Goal: Information Seeking & Learning: Check status

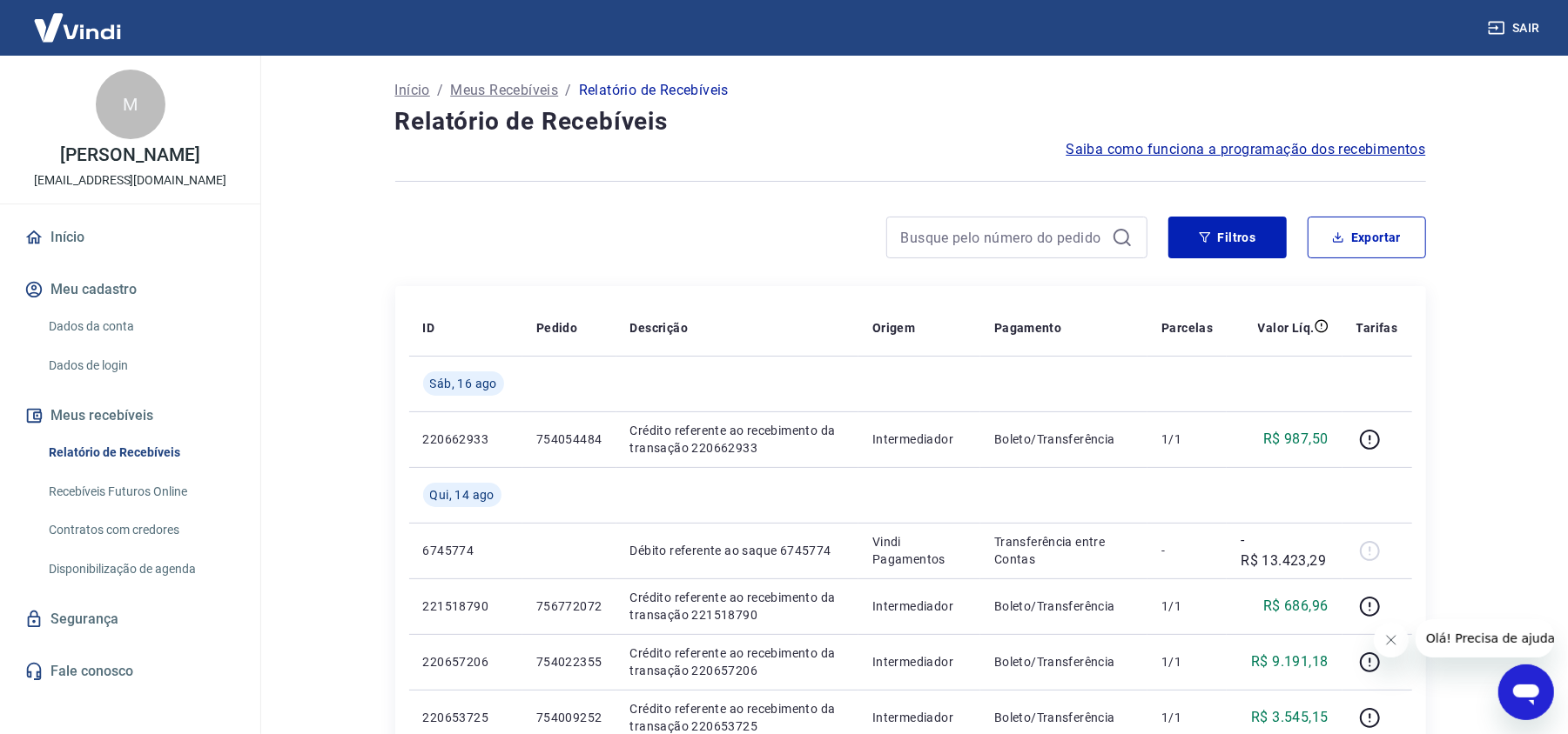
click at [771, 173] on div at bounding box center [911, 182] width 1030 height 43
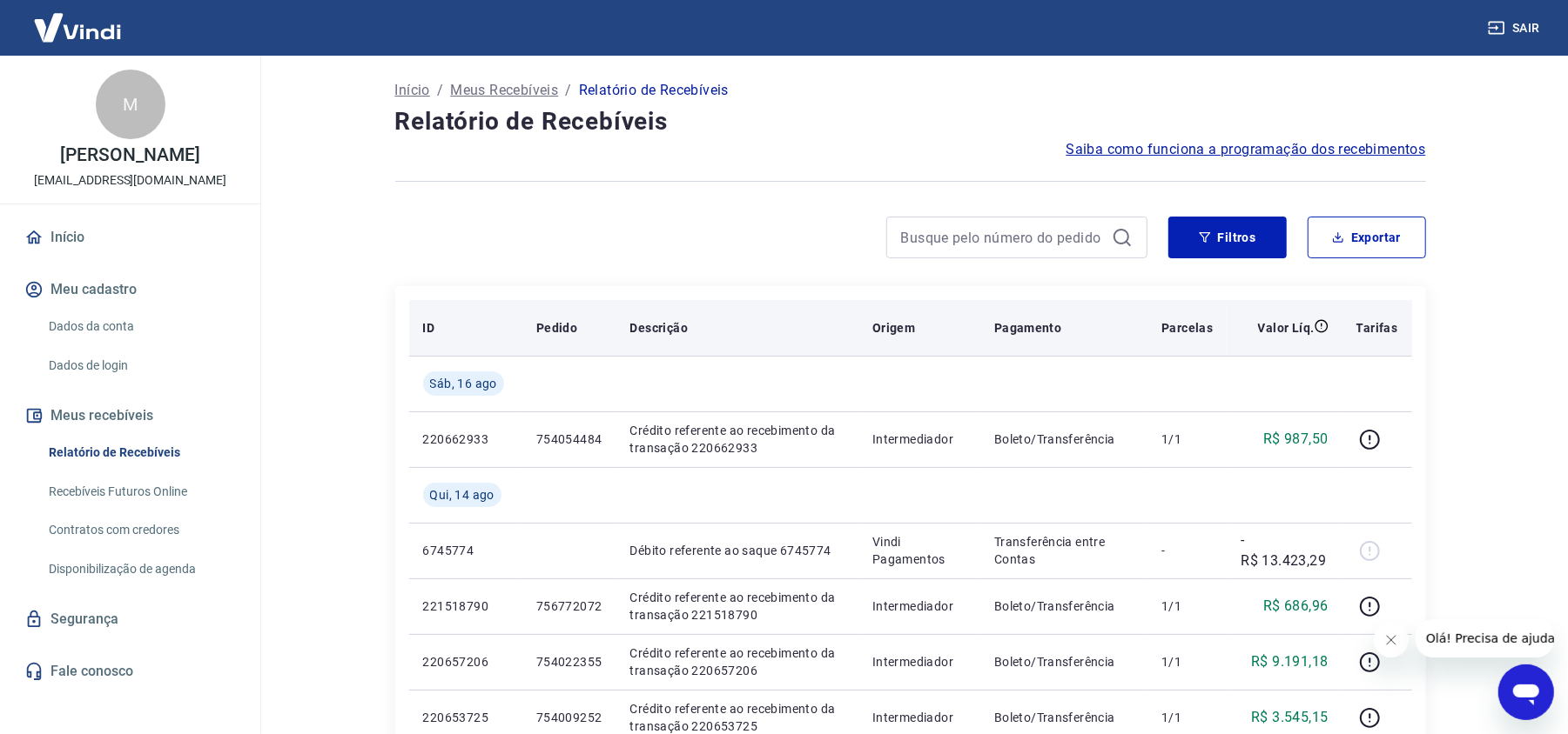
scroll to position [231, 0]
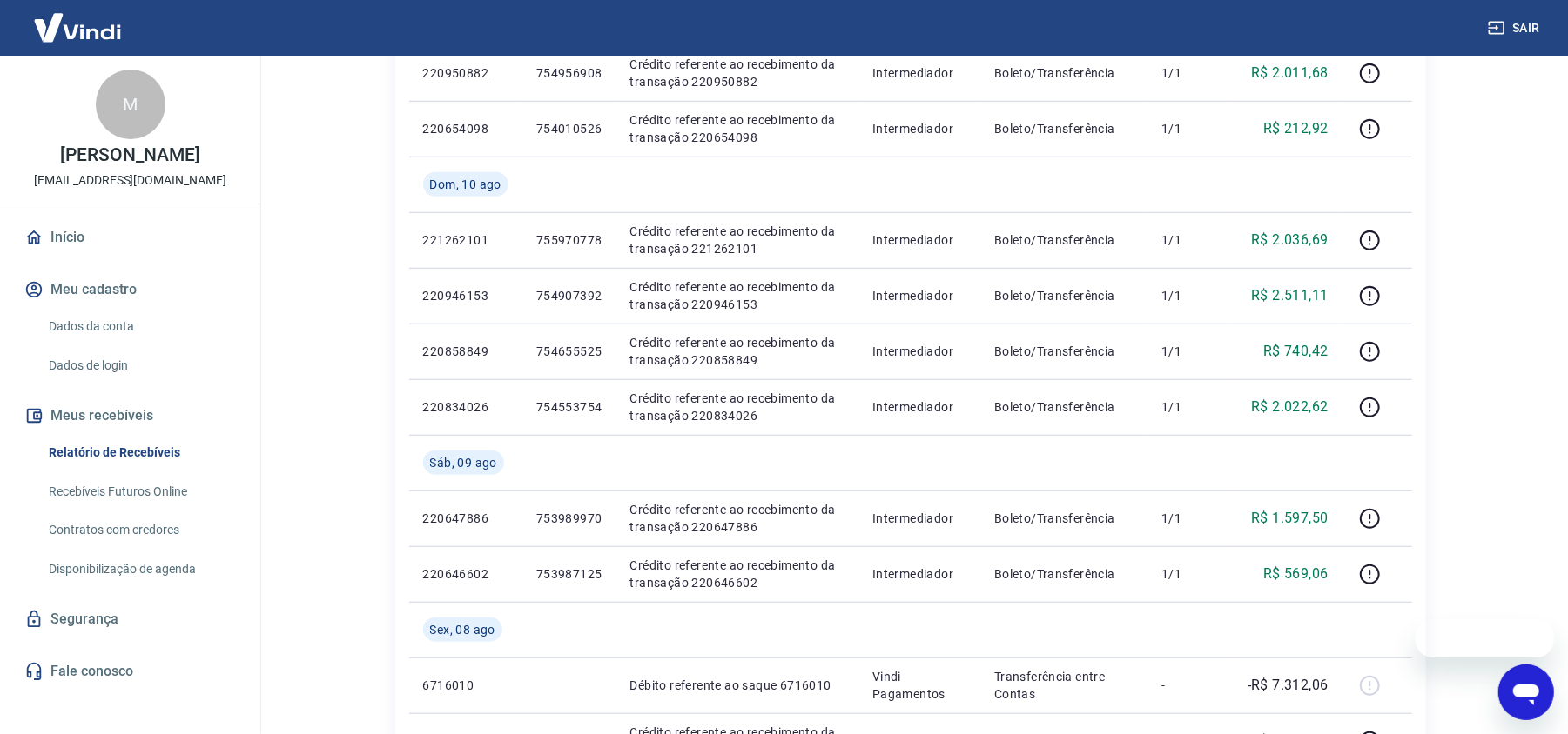
scroll to position [1413, 0]
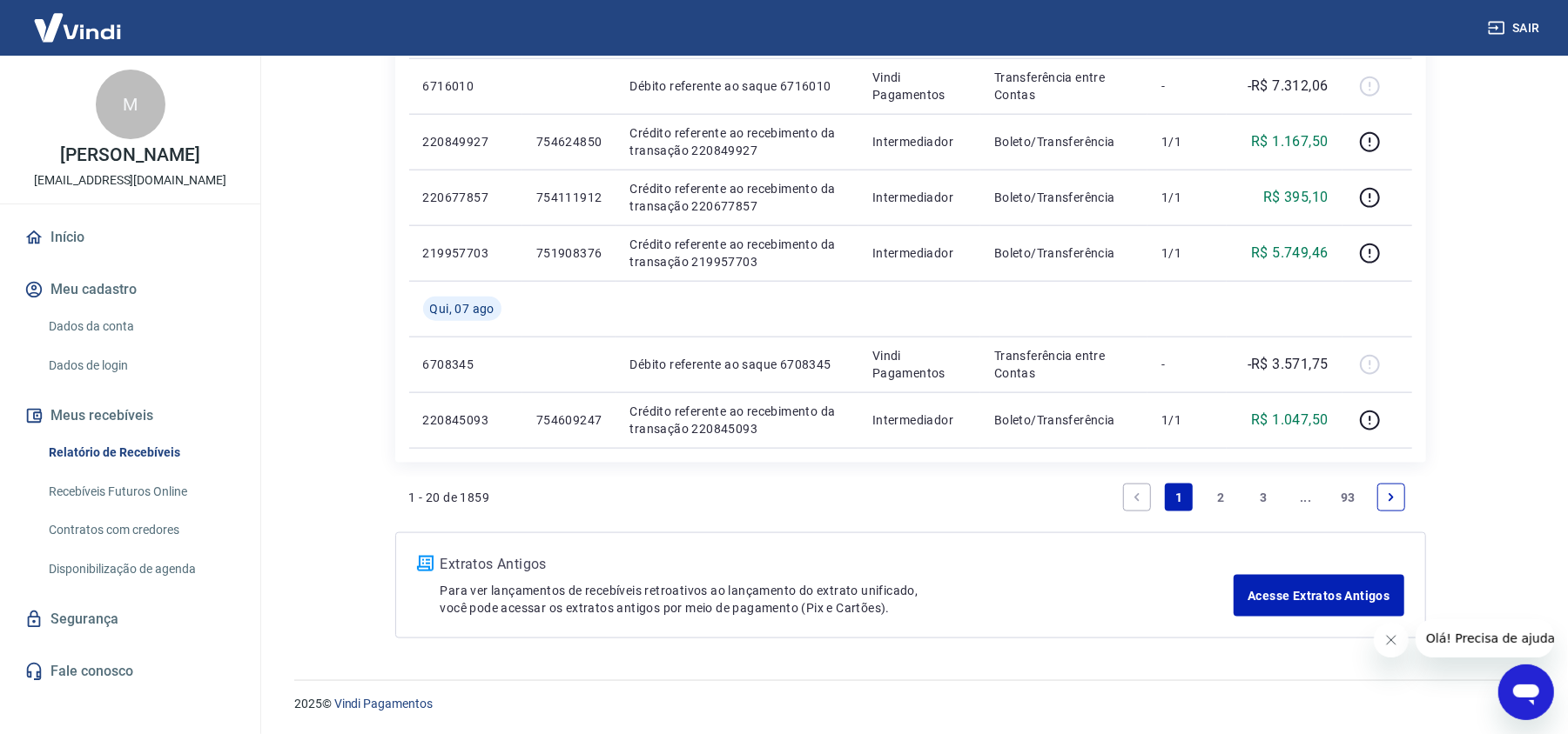
click at [1405, 492] on link "Next page" at bounding box center [1392, 497] width 28 height 28
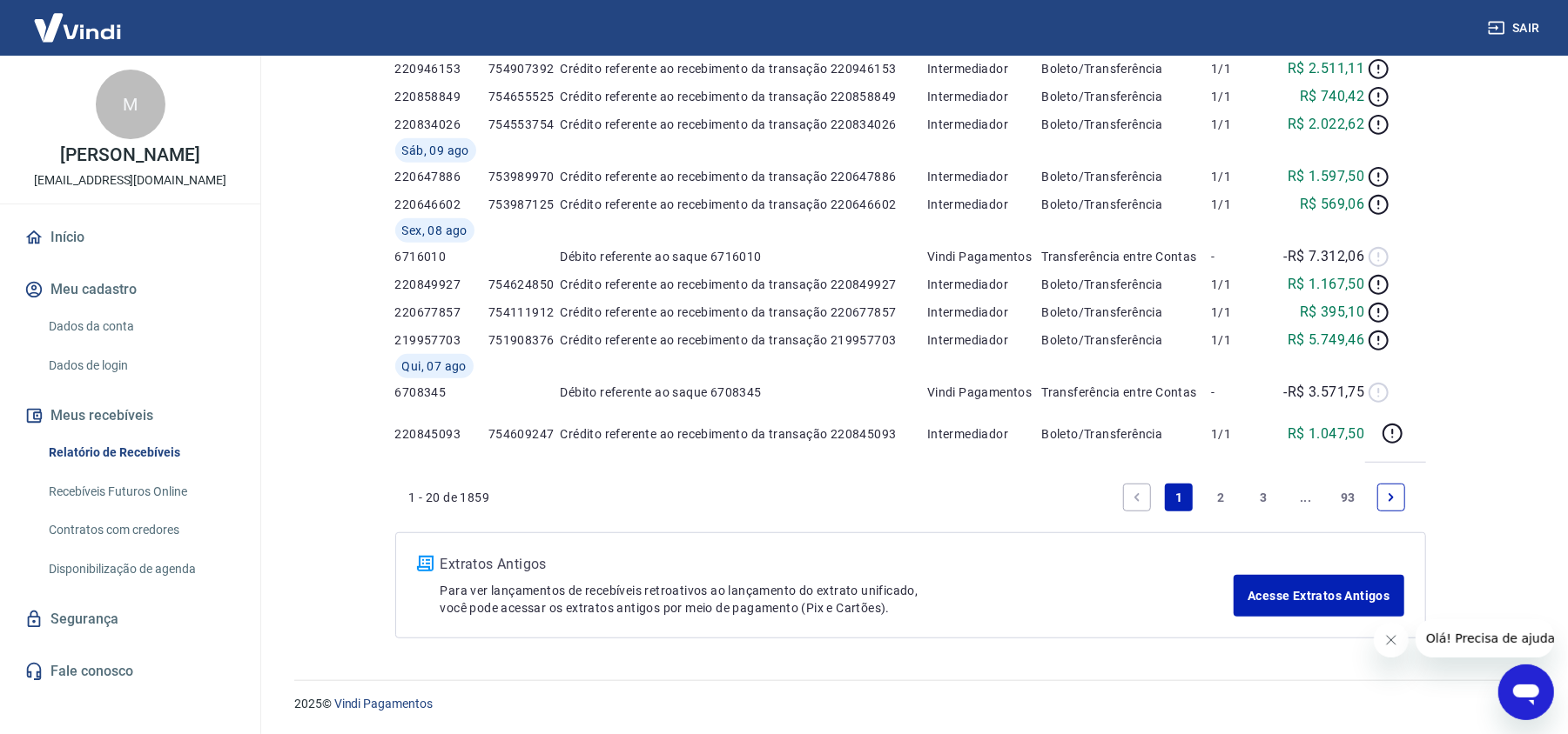
click at [1398, 493] on div "Início / Meus Recebíveis / Relatório de Recebíveis Relatório de Recebíveis Saib…" at bounding box center [910, 59] width 1072 height 1201
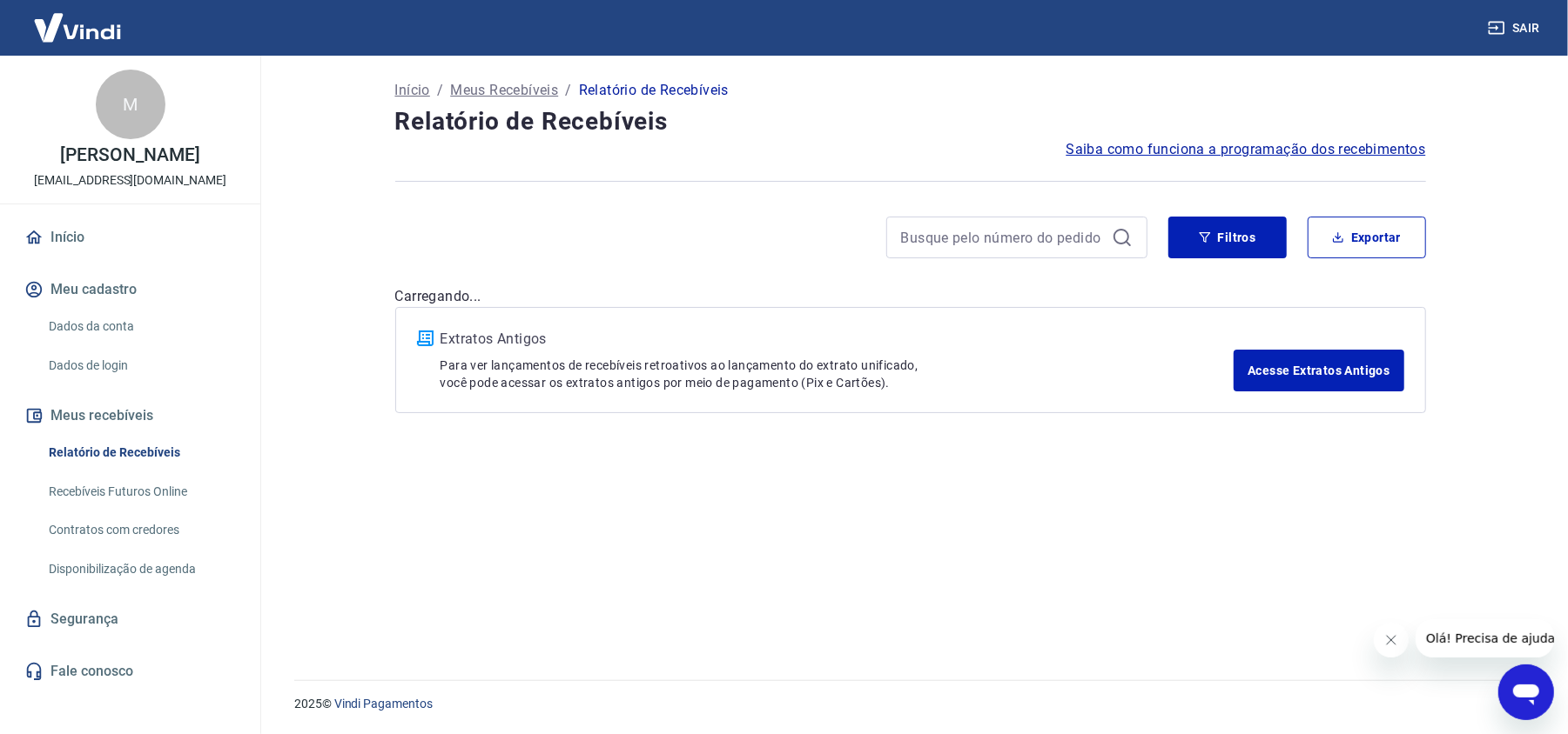
click at [1398, 493] on div "Início / Meus Recebíveis / Relatório de Recebíveis Relatório de Recebíveis Saib…" at bounding box center [910, 357] width 1072 height 604
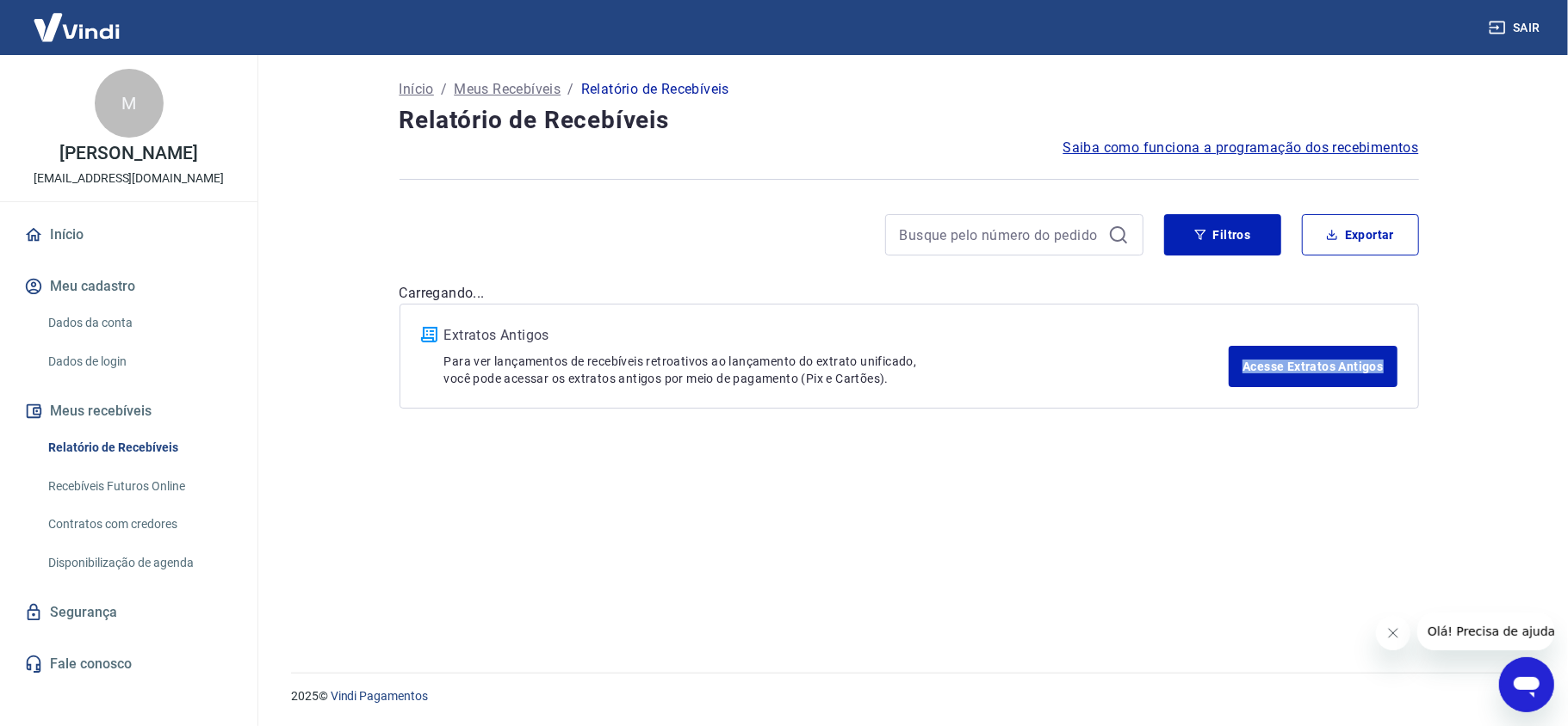
click at [1383, 487] on div "Início / Meus Recebíveis / Relatório de Recebíveis Relatório de Recebíveis Saib…" at bounding box center [909, 353] width 1060 height 598
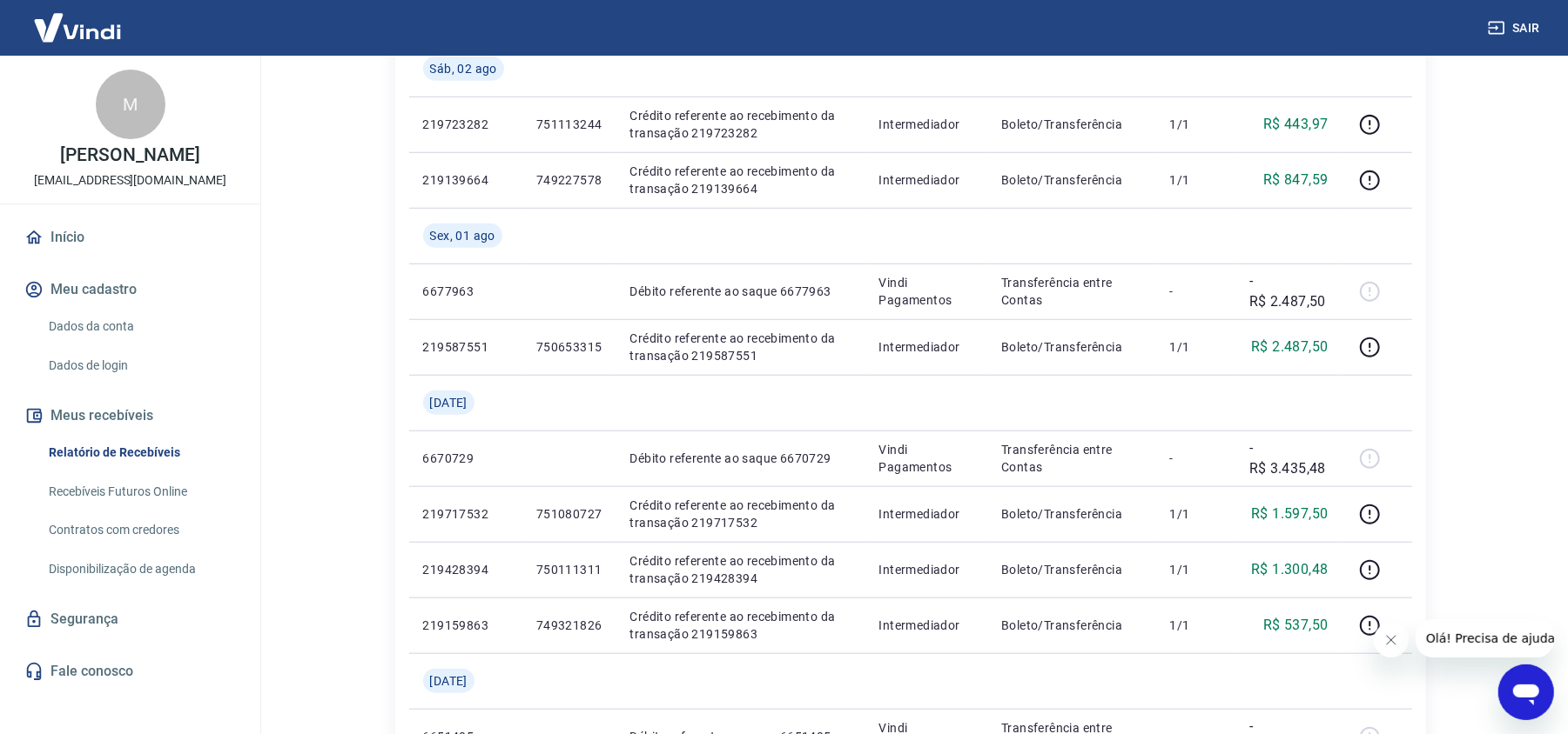
scroll to position [1413, 0]
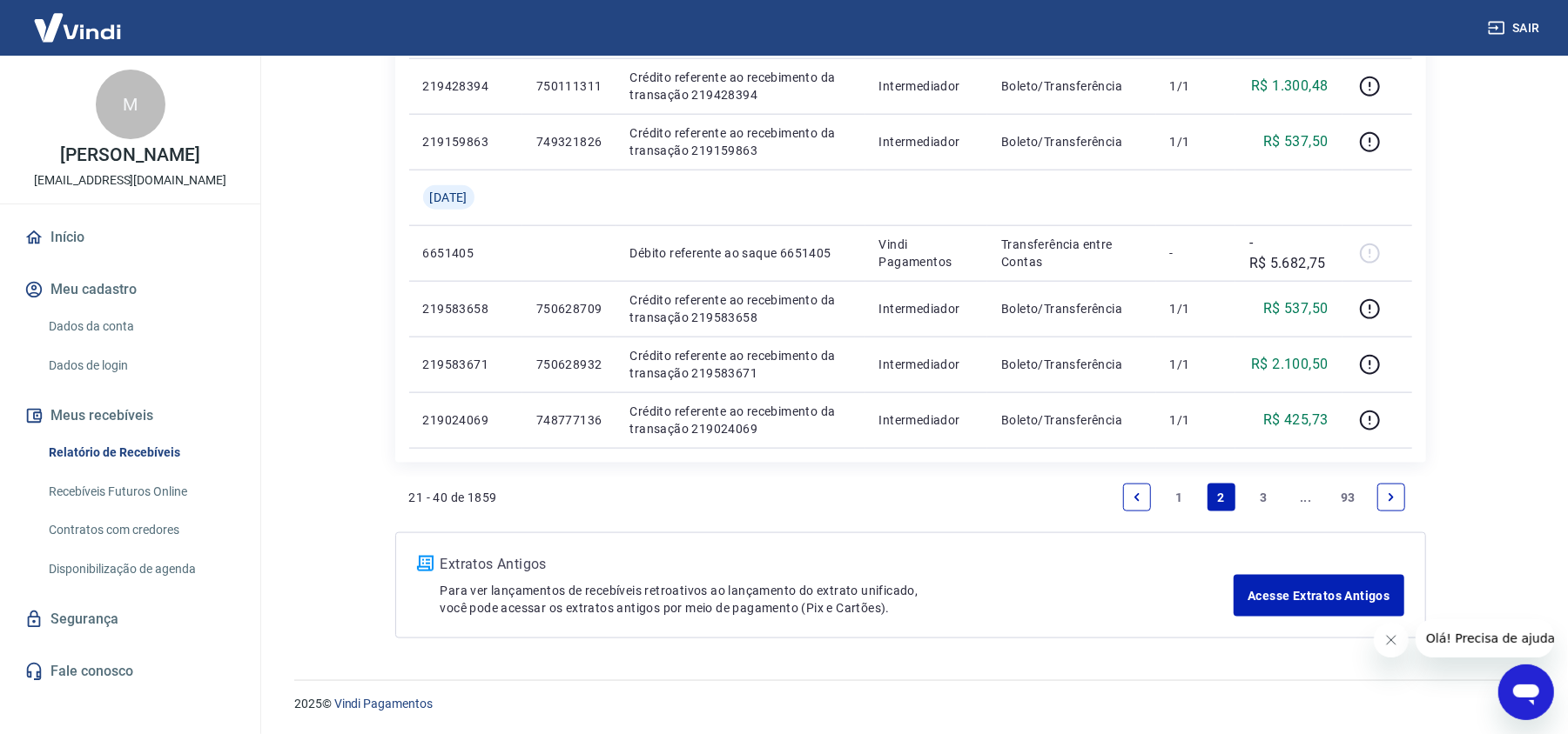
click at [1263, 493] on link "3" at bounding box center [1263, 497] width 28 height 28
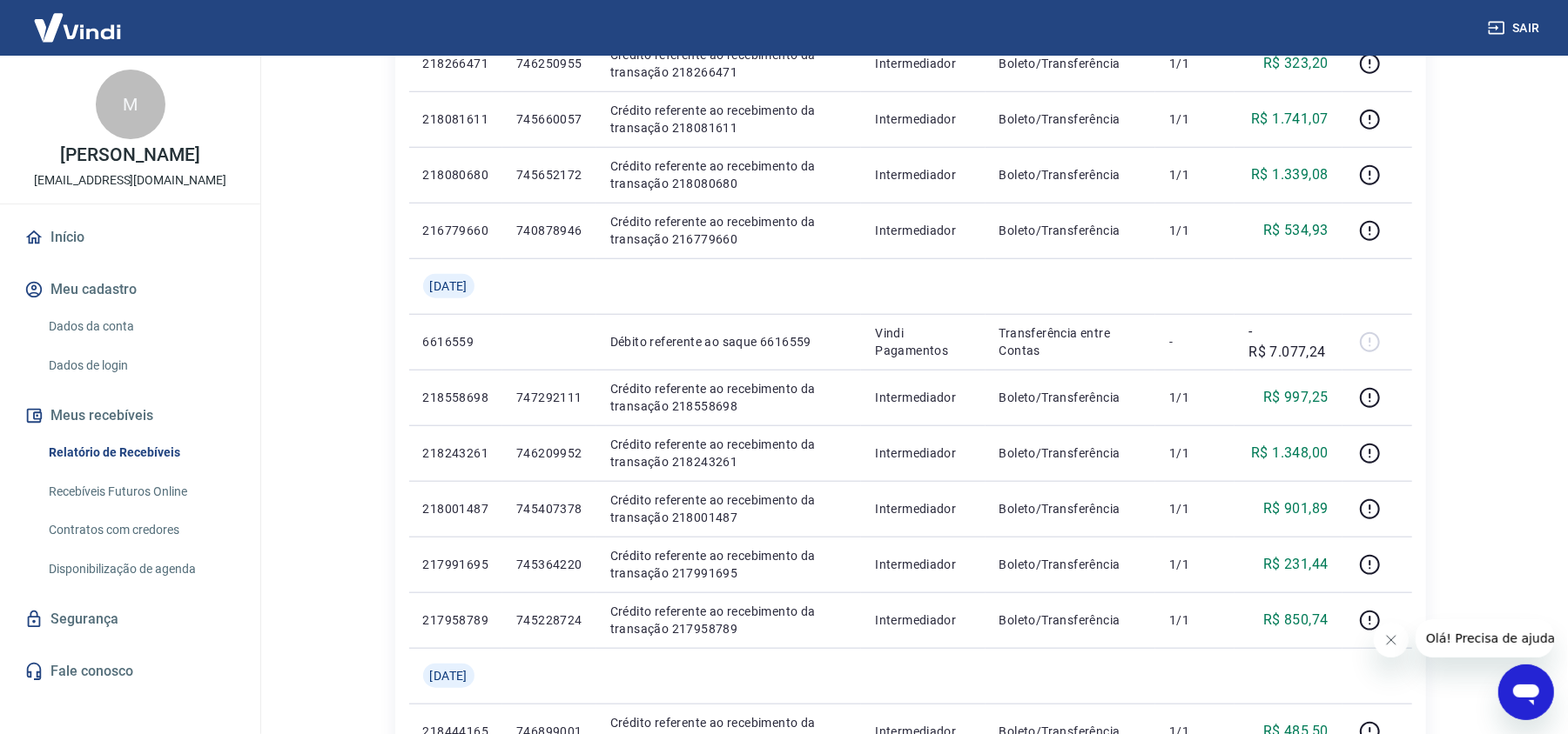
scroll to position [1358, 0]
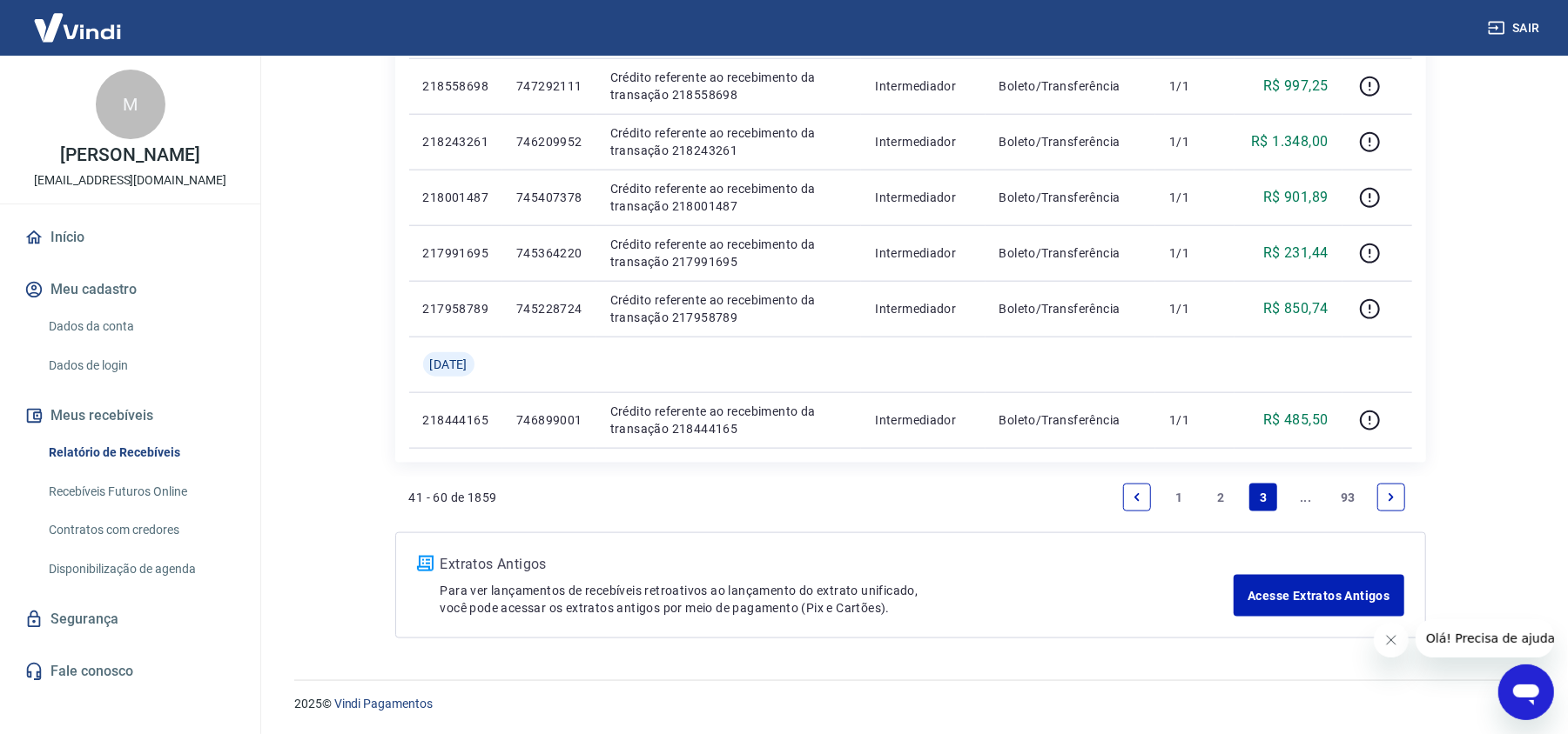
click at [1391, 493] on icon "Next page" at bounding box center [1391, 497] width 12 height 12
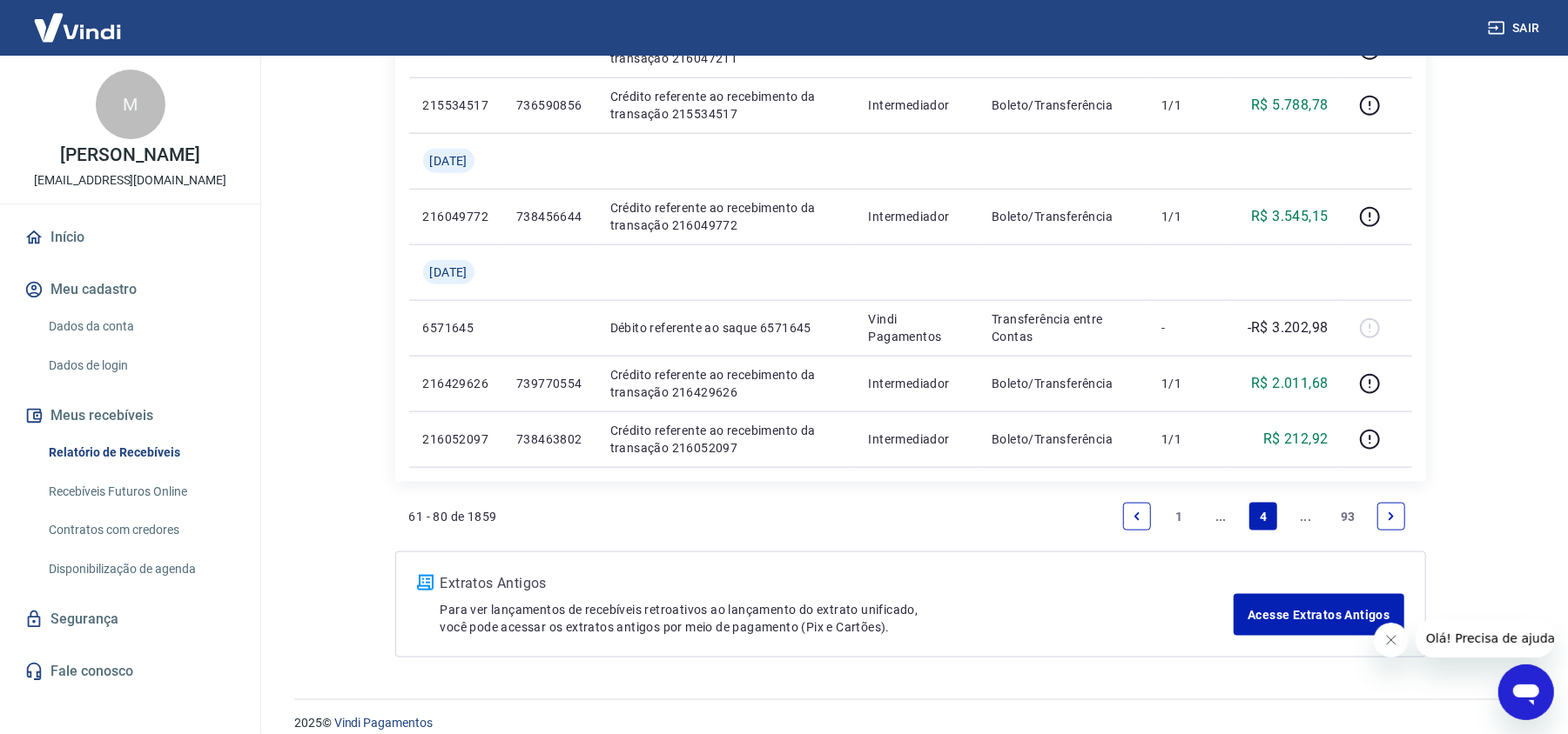
scroll to position [1413, 0]
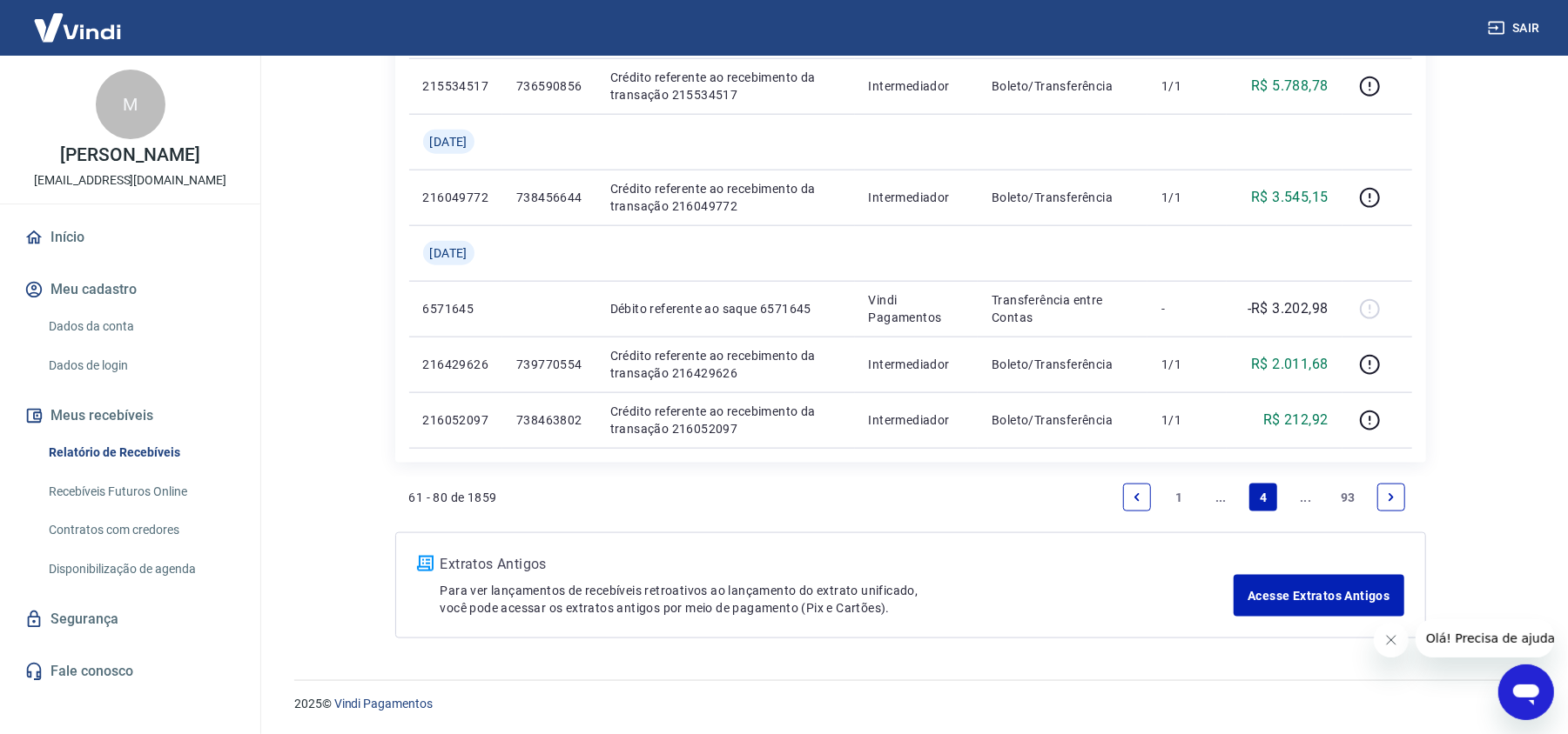
click at [1385, 492] on icon "Next page" at bounding box center [1391, 497] width 12 height 12
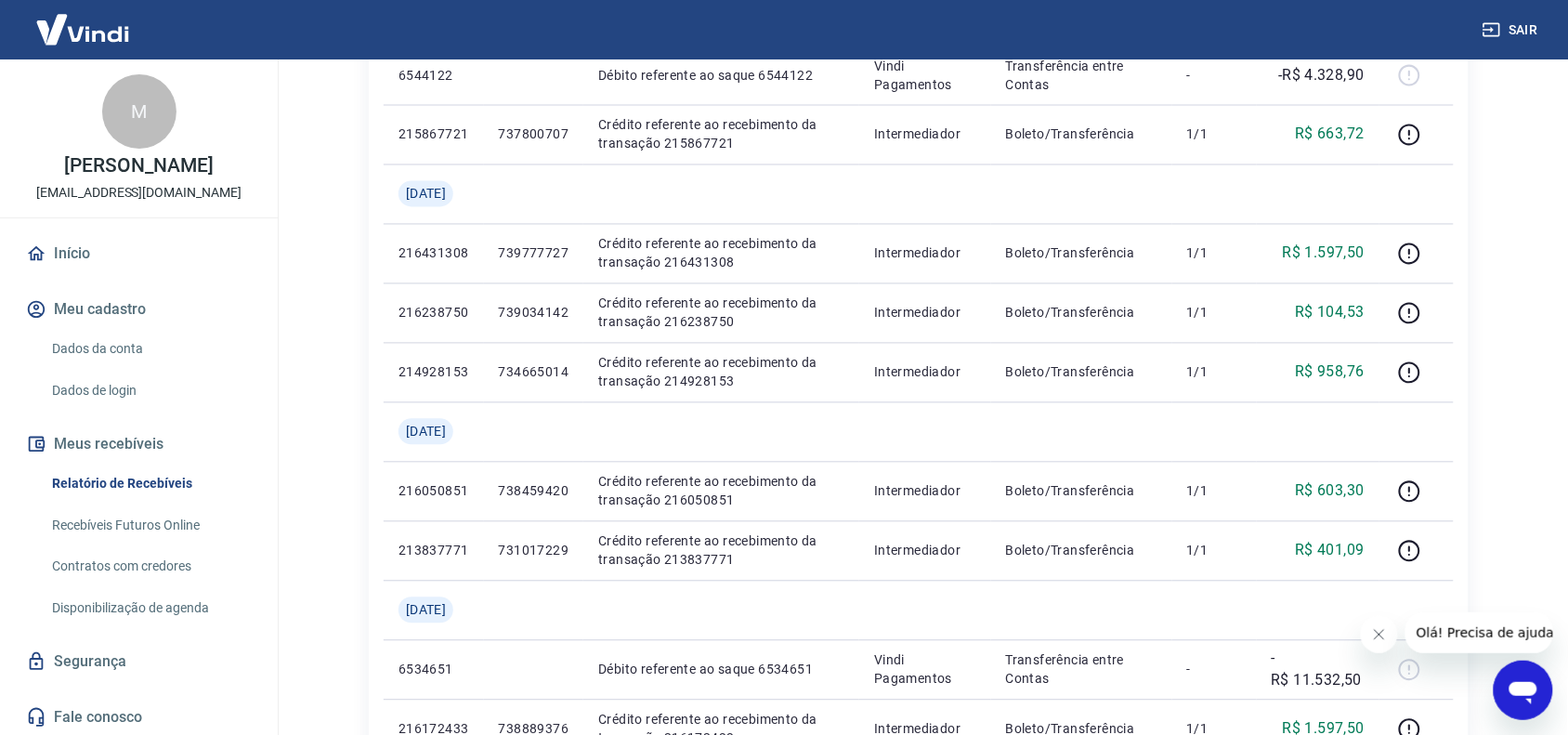
scroll to position [1556, 0]
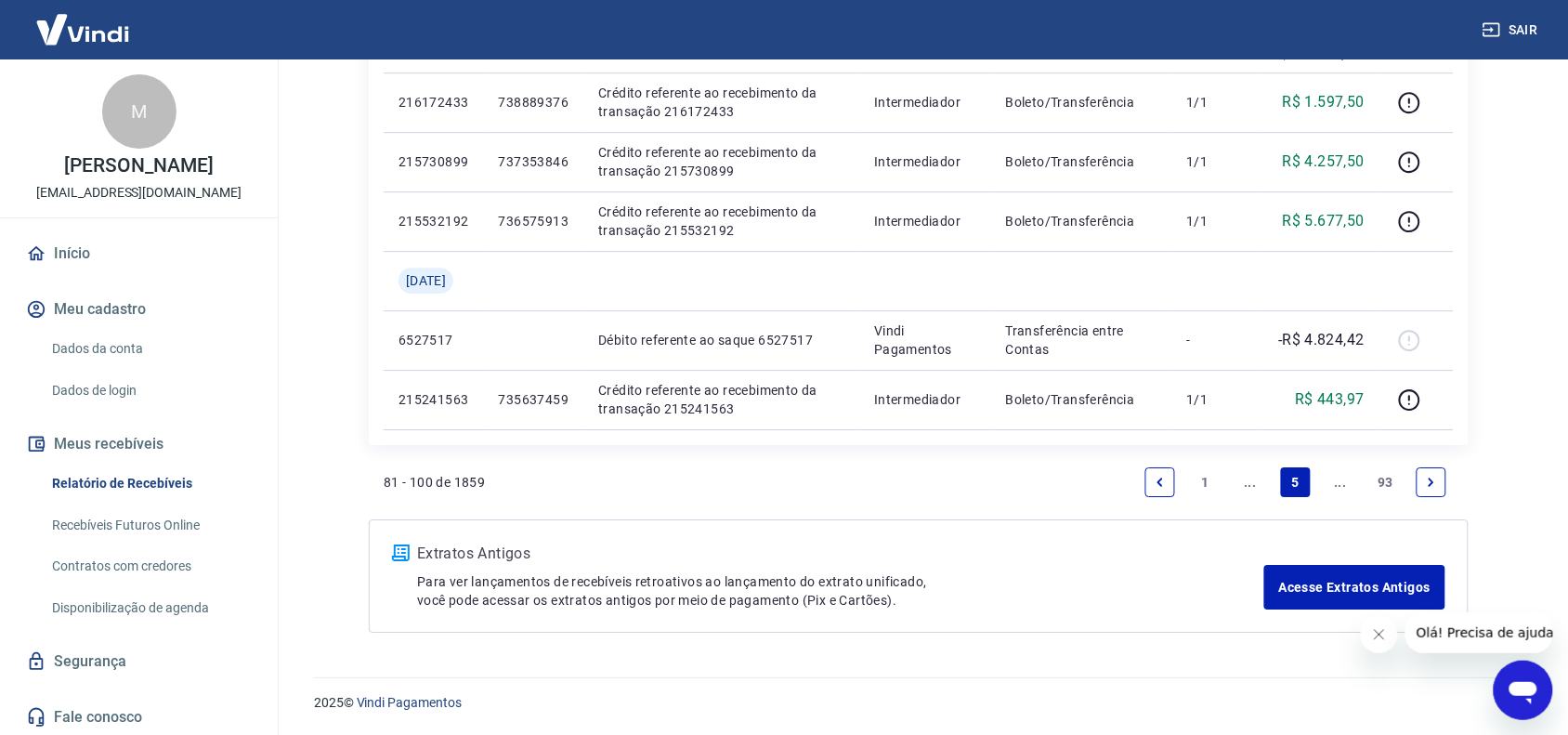
click at [1428, 480] on icon "Next page" at bounding box center [1431, 481] width 13 height 13
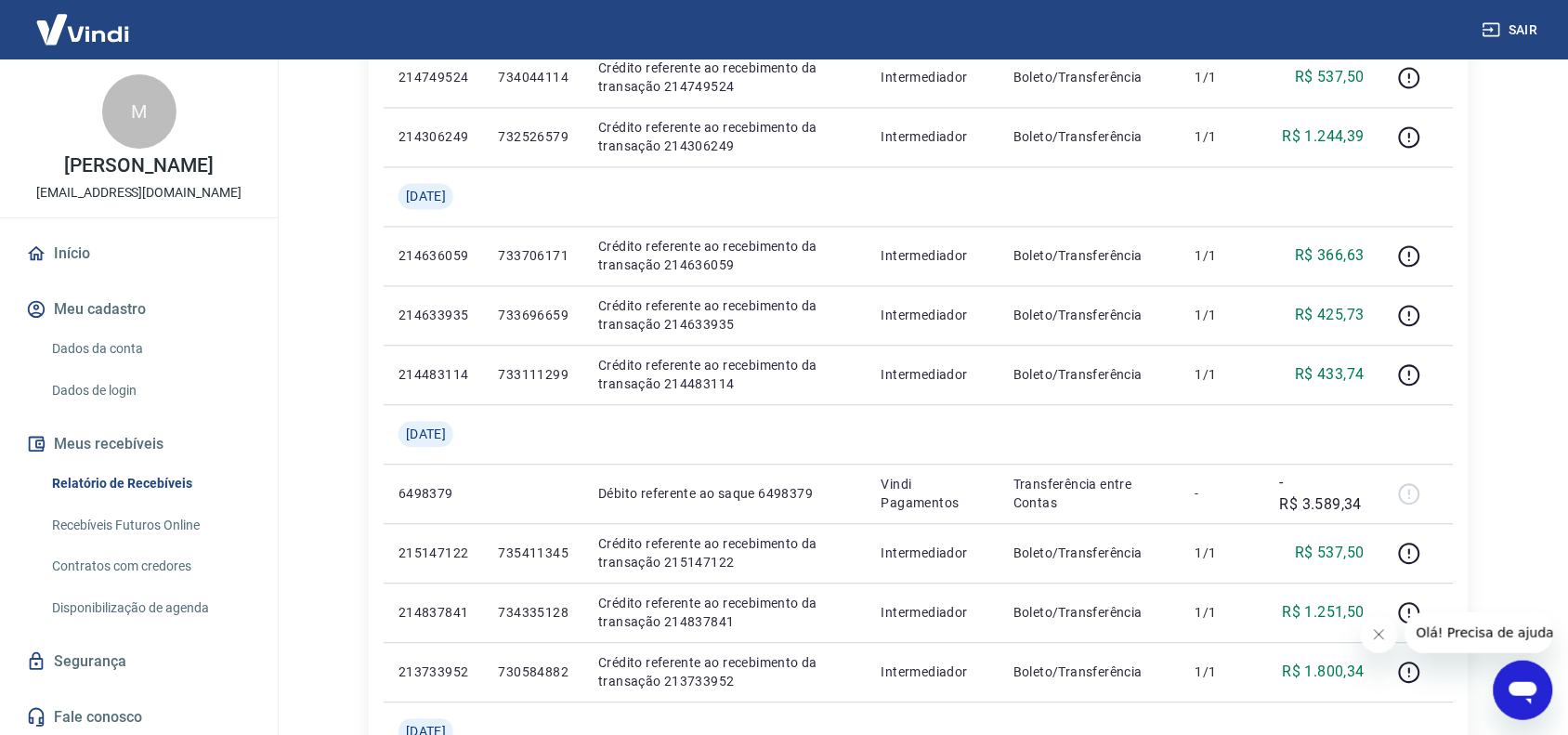
scroll to position [1497, 0]
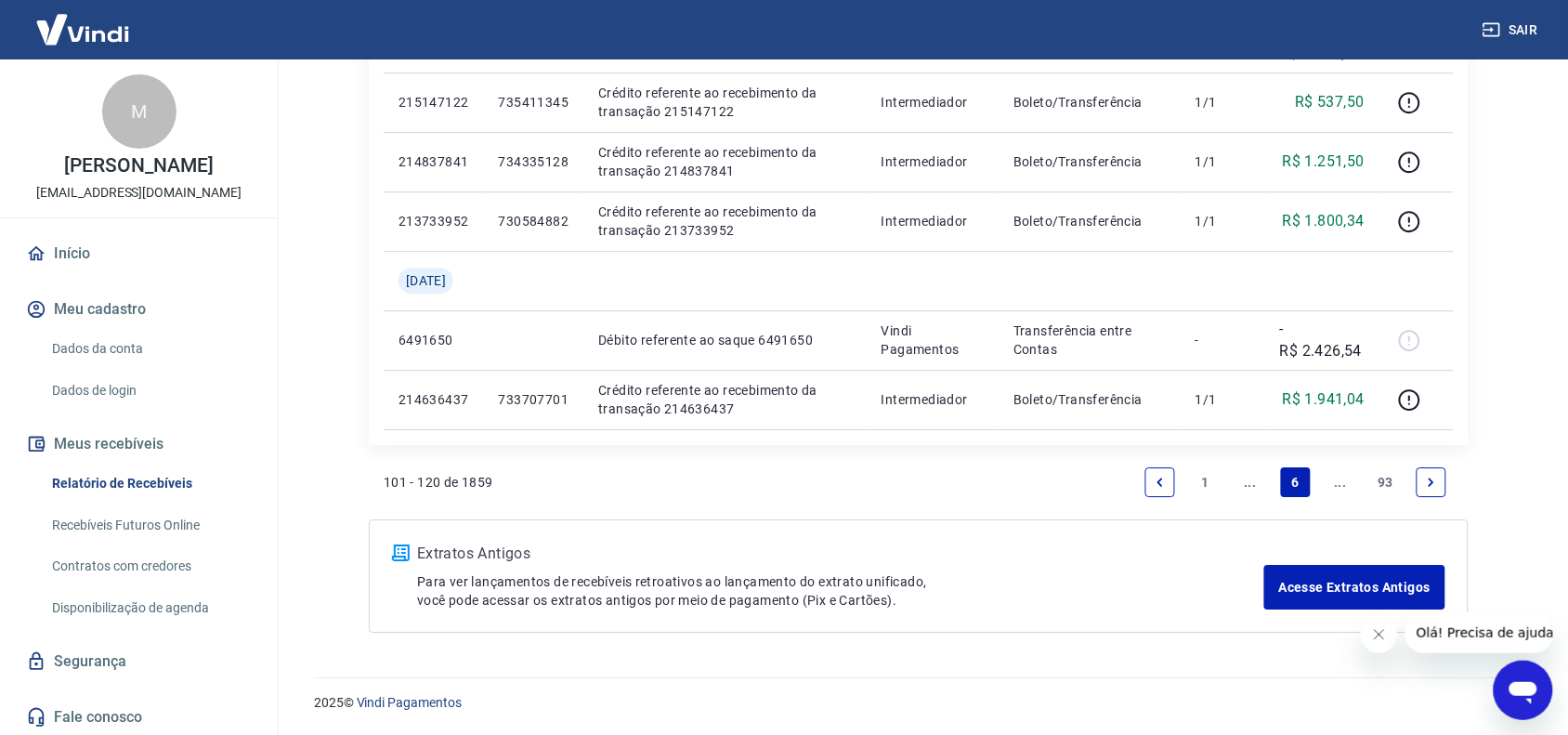
click at [1432, 475] on icon "Next page" at bounding box center [1431, 481] width 13 height 13
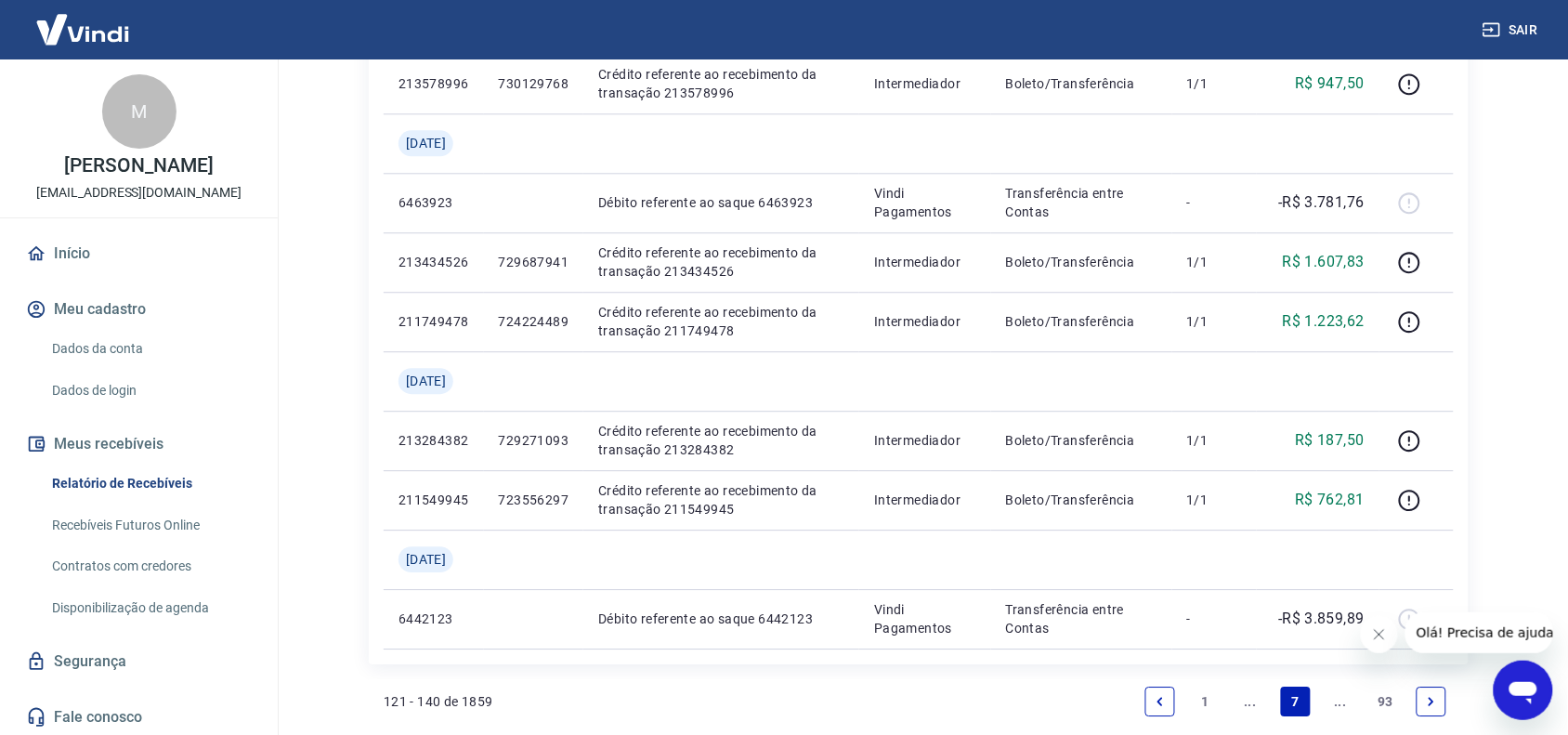
scroll to position [1497, 0]
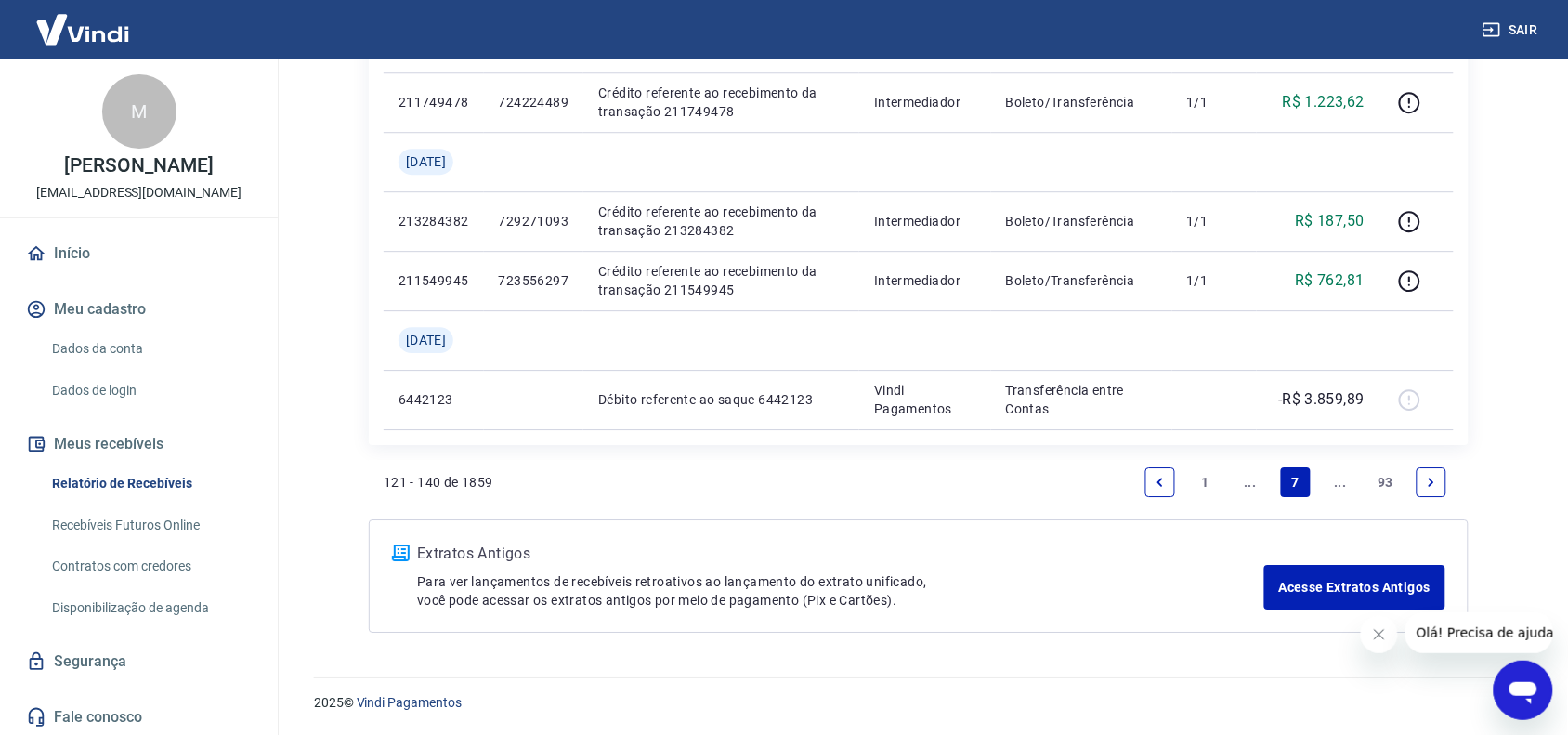
click at [1431, 474] on link "Next page" at bounding box center [1431, 482] width 30 height 30
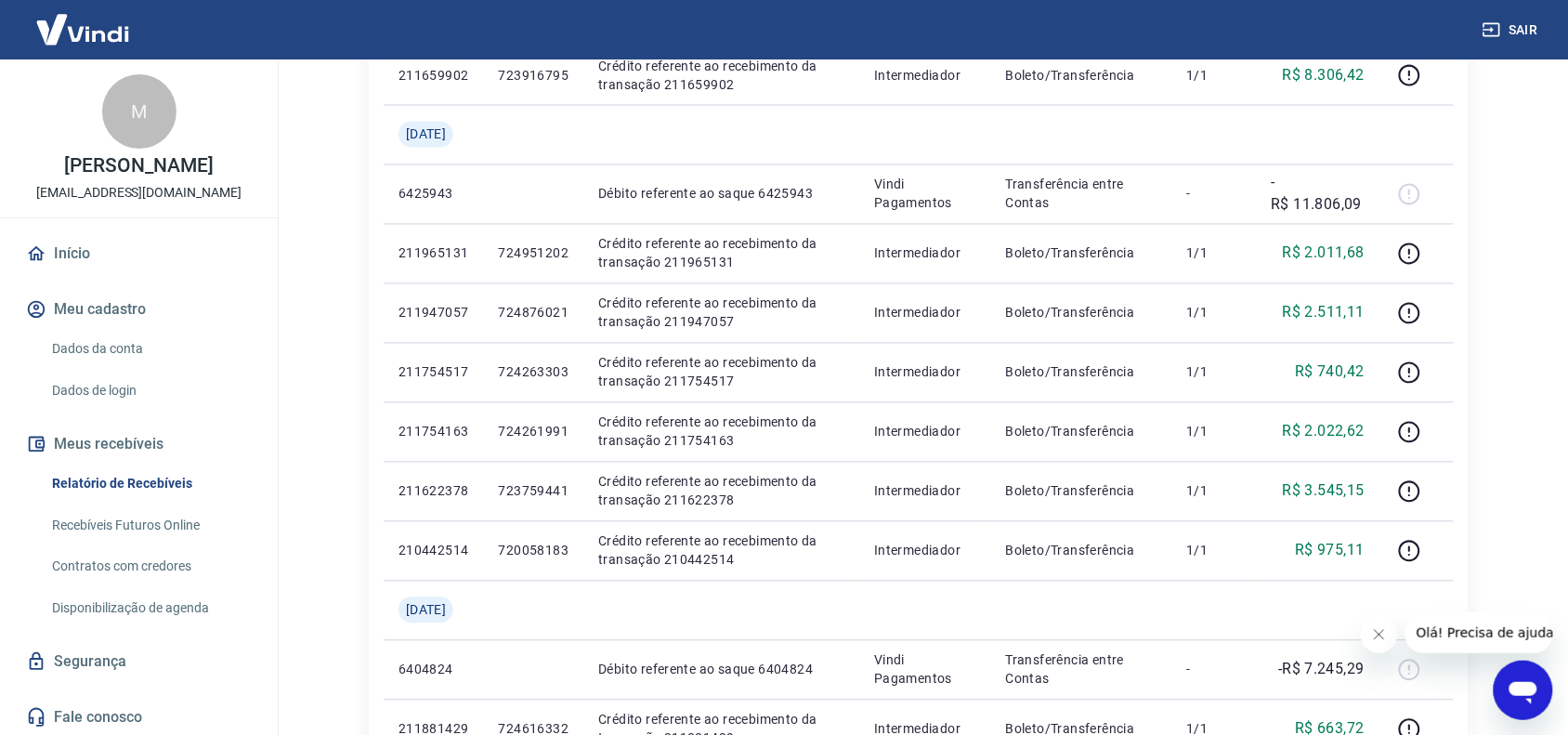
scroll to position [1617, 0]
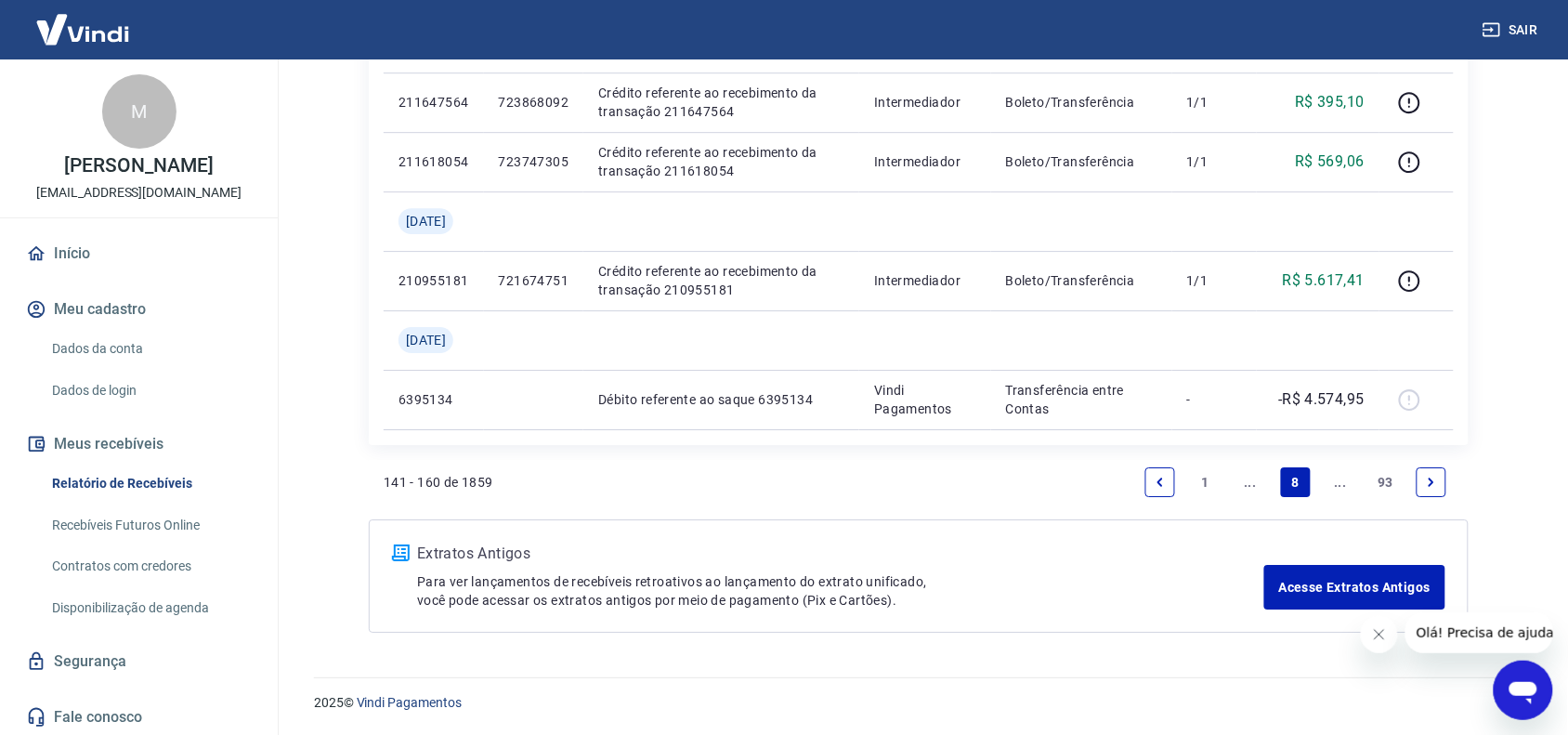
click at [1433, 476] on icon "Next page" at bounding box center [1431, 481] width 13 height 13
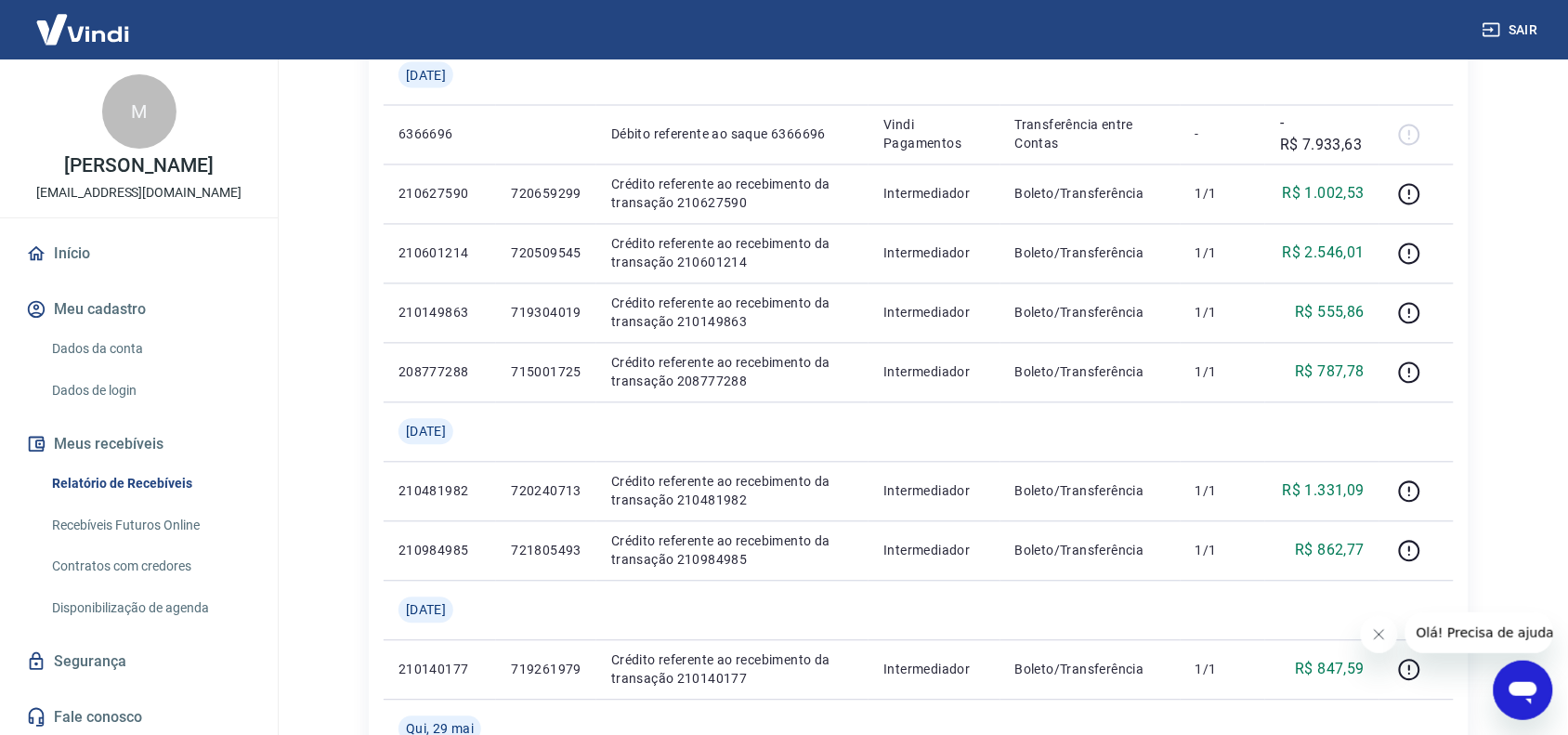
scroll to position [1497, 0]
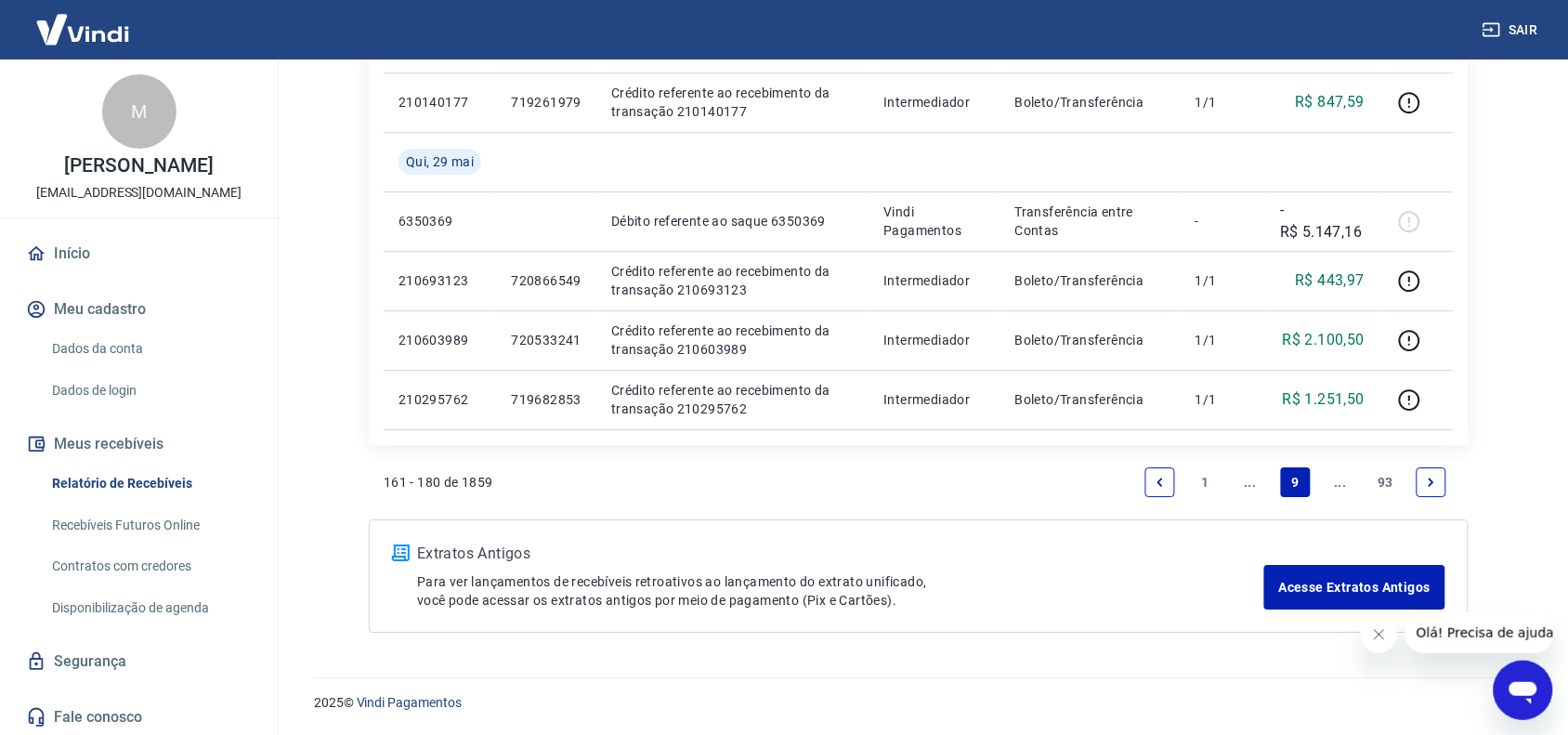
click at [1433, 478] on icon "Next page" at bounding box center [1431, 481] width 13 height 13
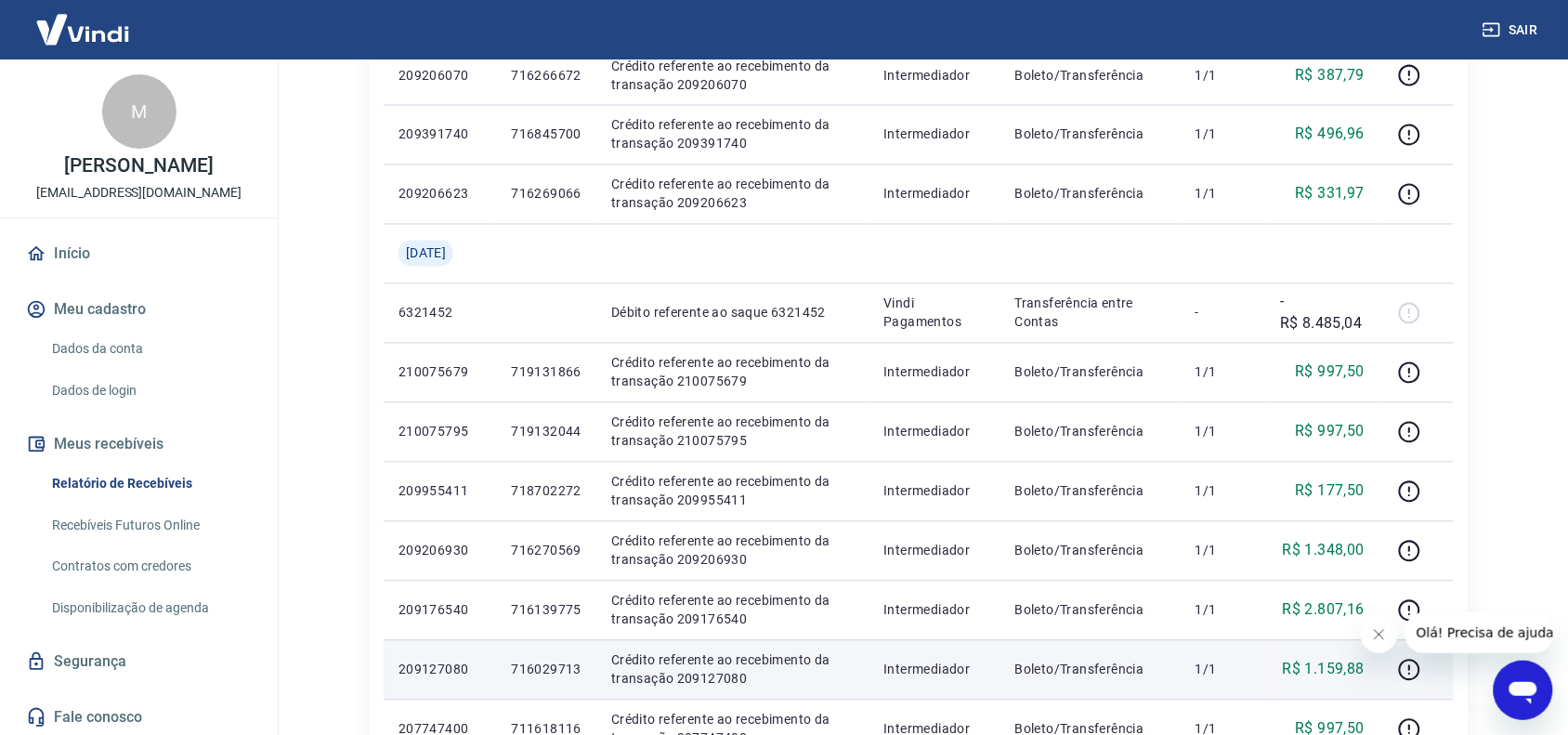
scroll to position [1437, 0]
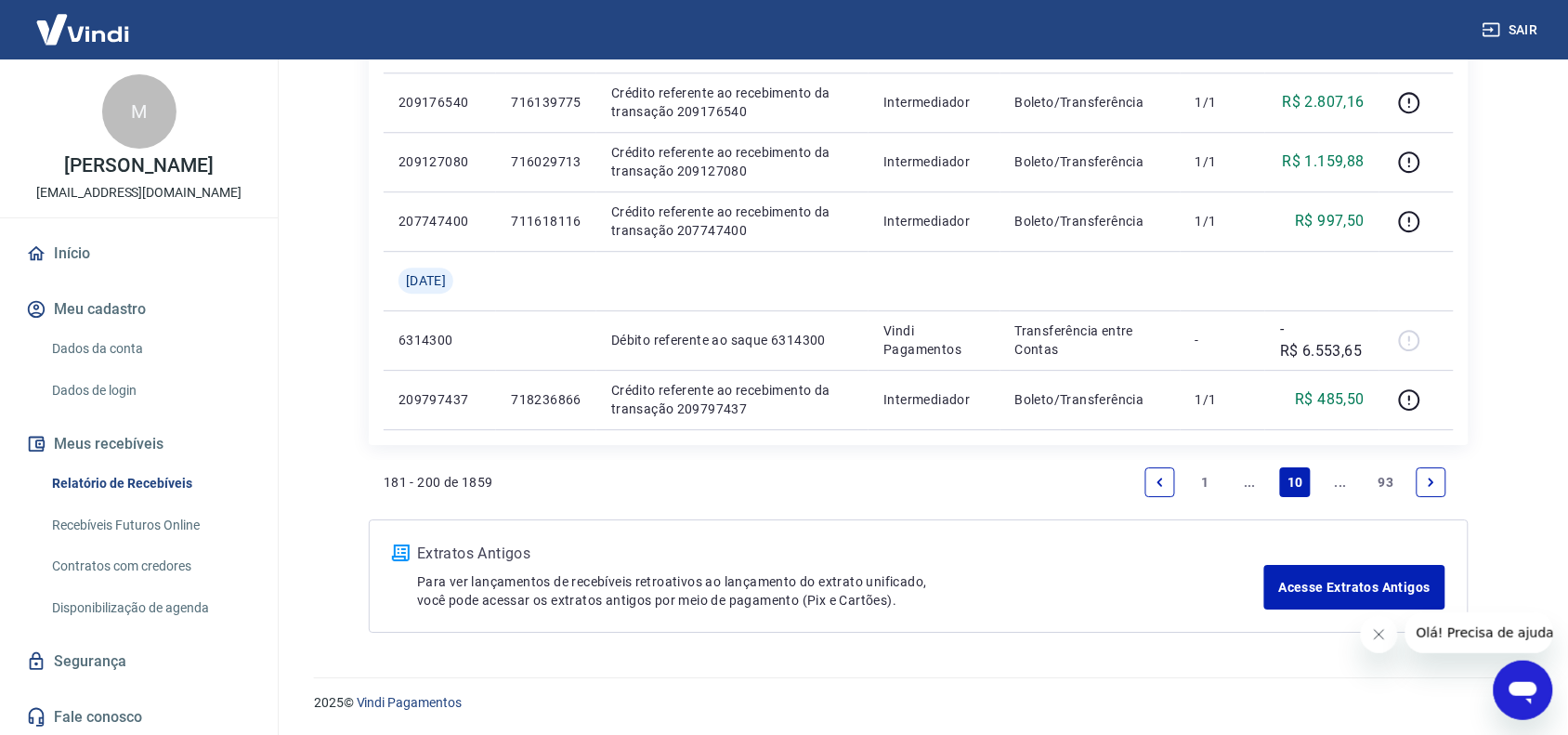
click at [1432, 475] on icon "Next page" at bounding box center [1431, 481] width 13 height 13
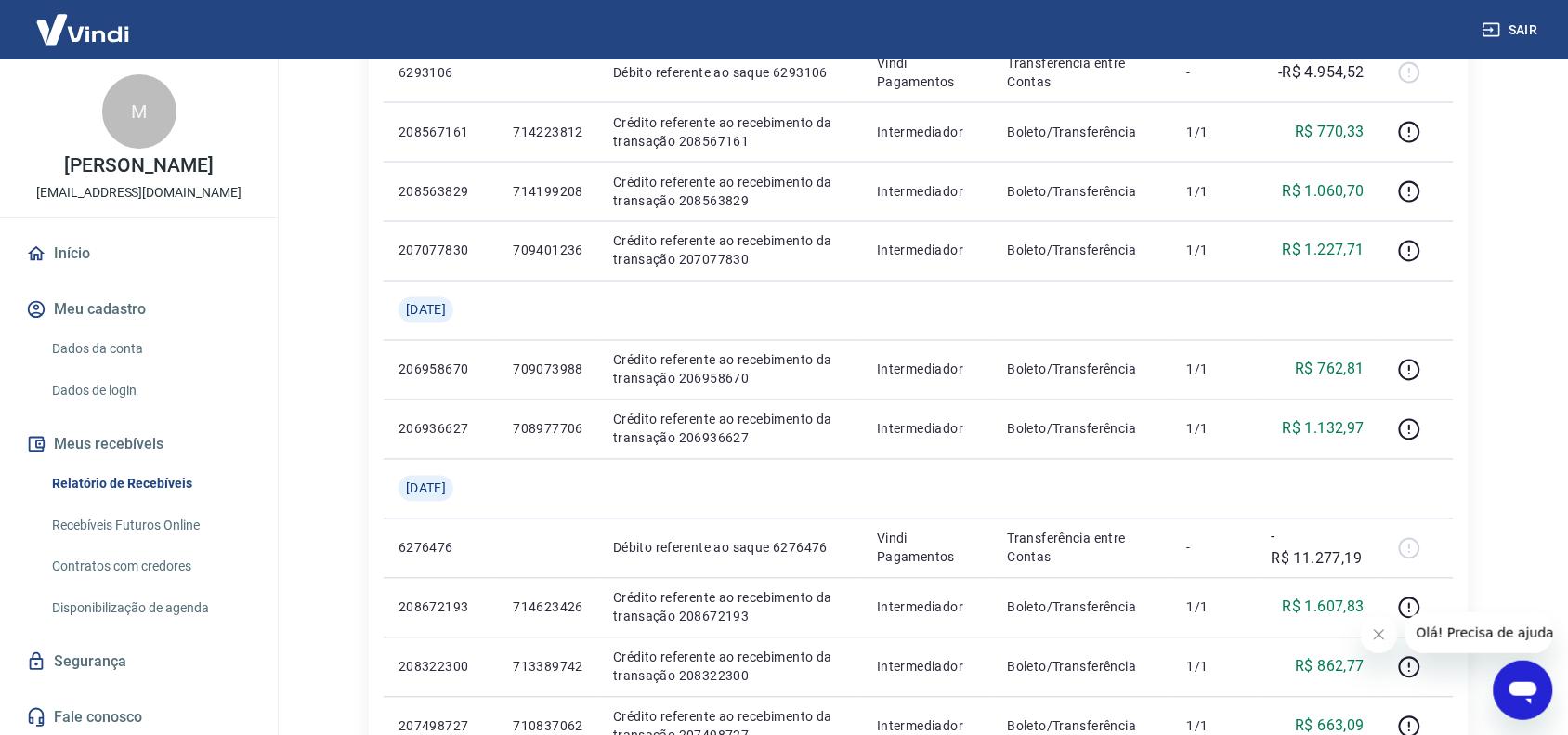
scroll to position [1437, 0]
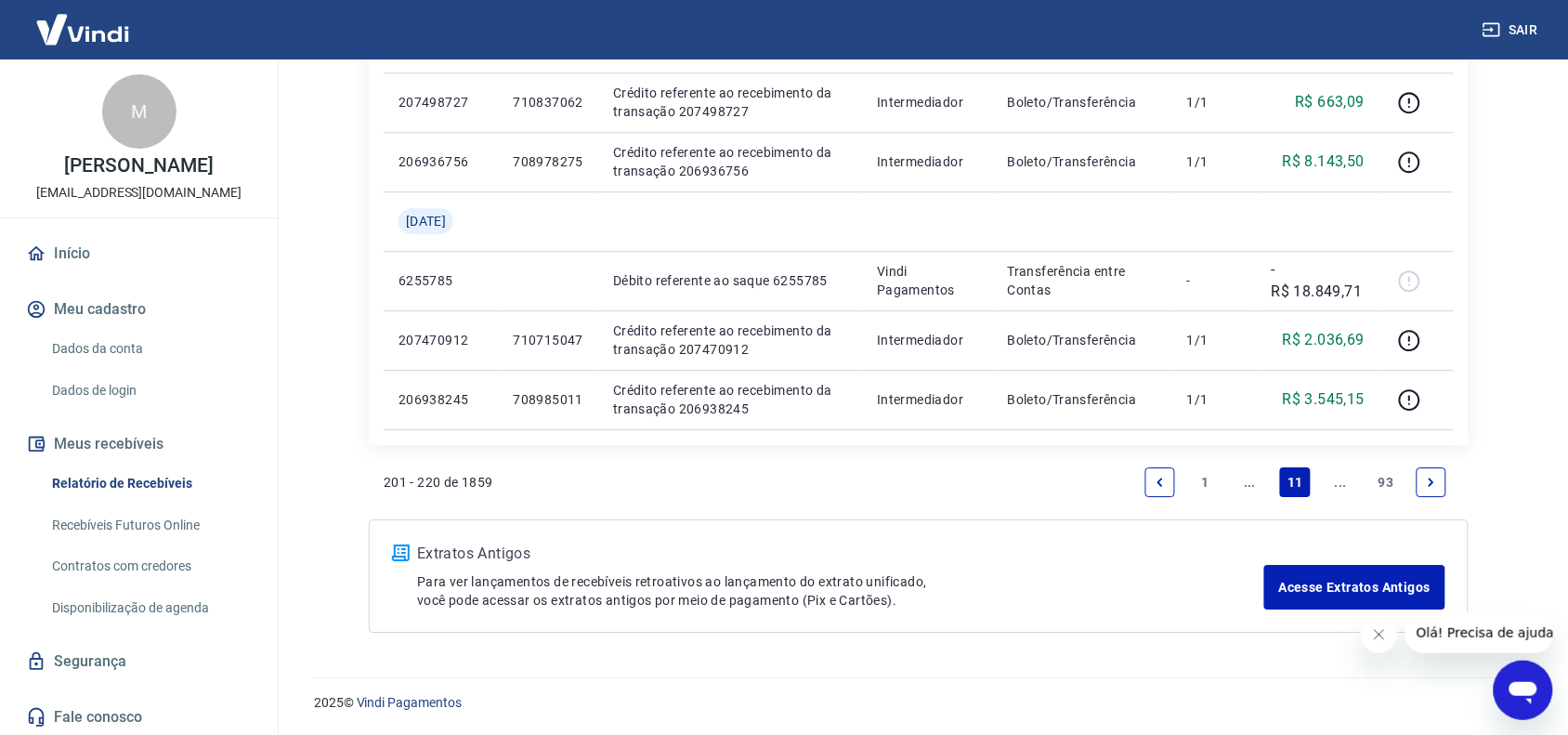
click at [1427, 479] on icon "Next page" at bounding box center [1431, 481] width 13 height 13
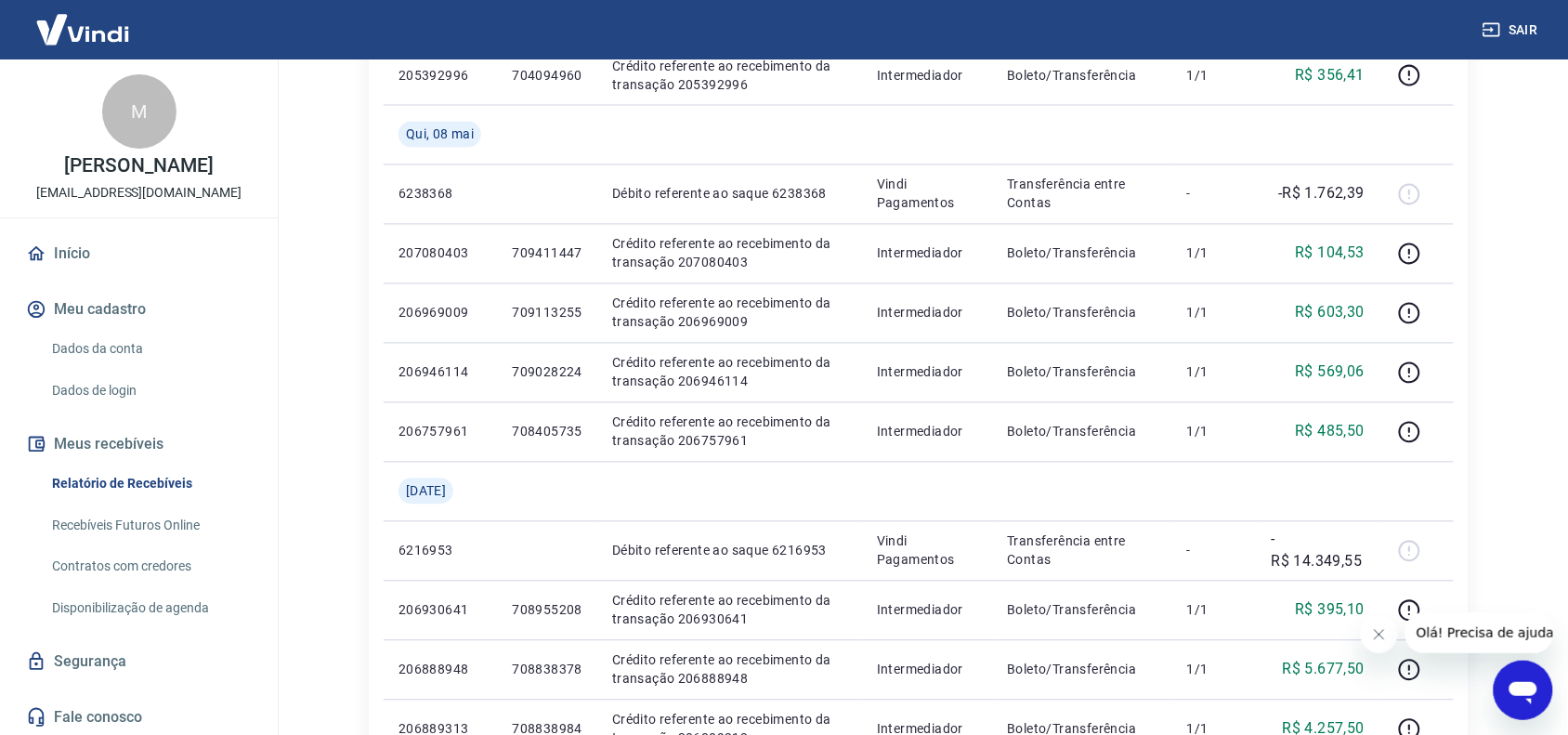
scroll to position [1497, 0]
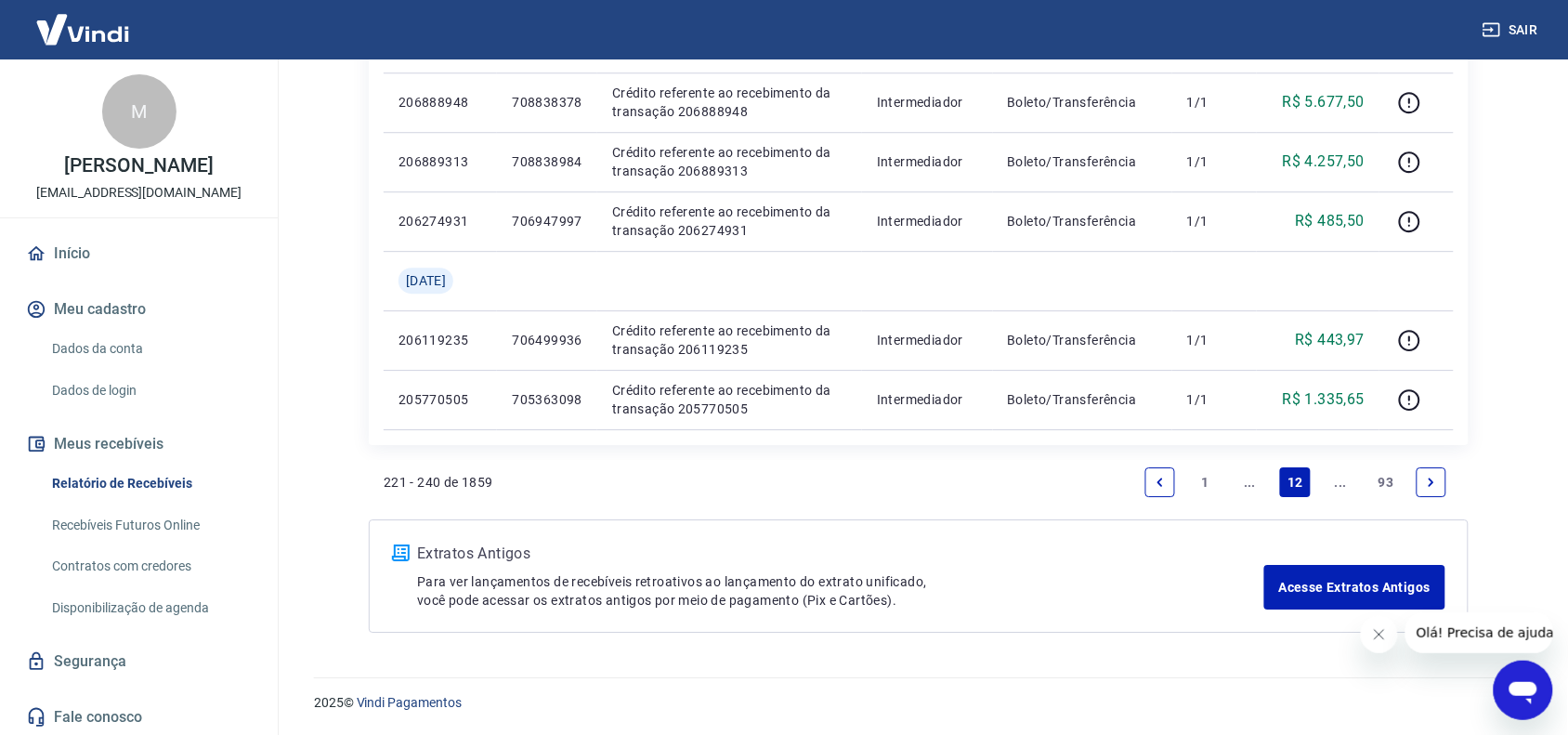
click at [1428, 478] on icon "Next page" at bounding box center [1431, 481] width 6 height 8
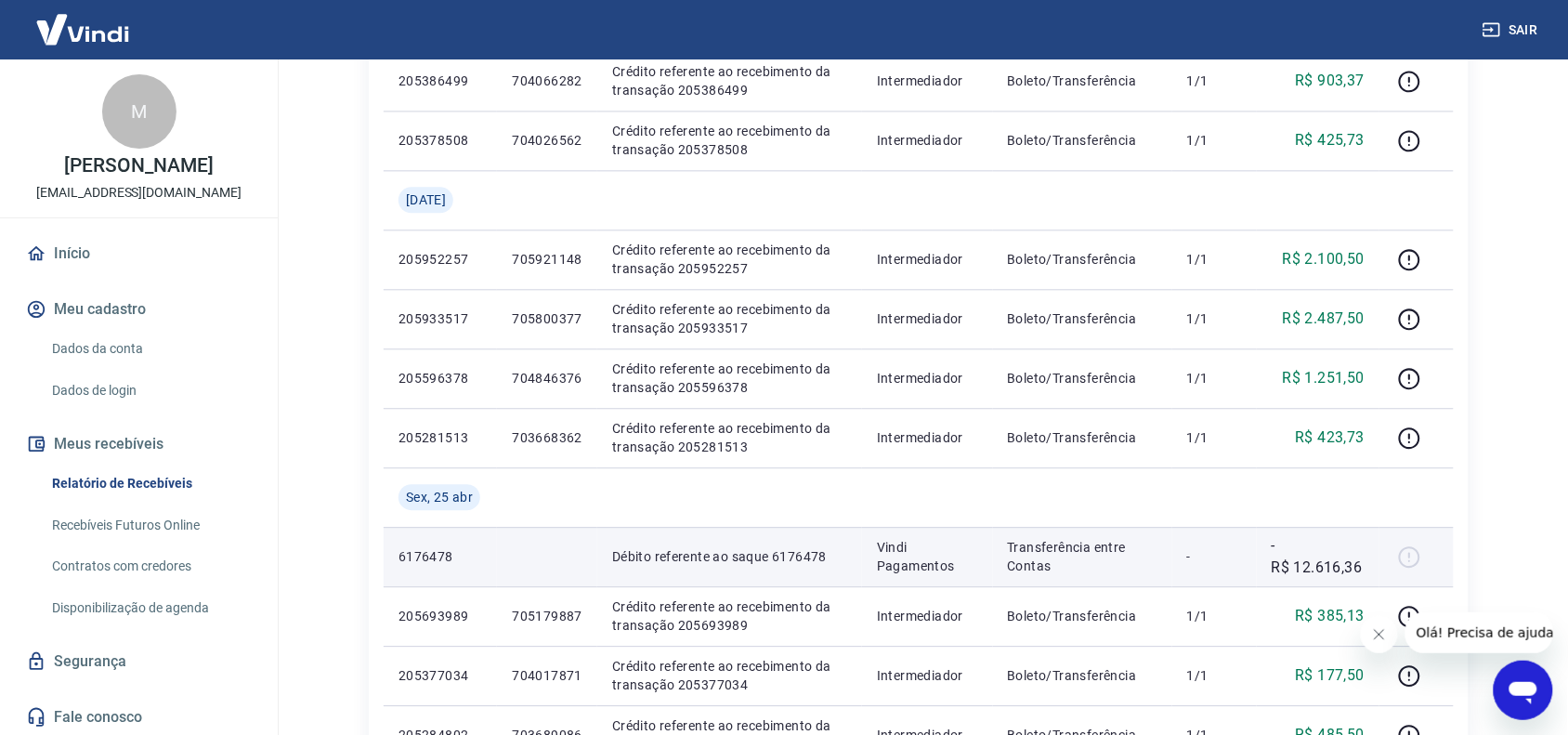
scroll to position [1497, 0]
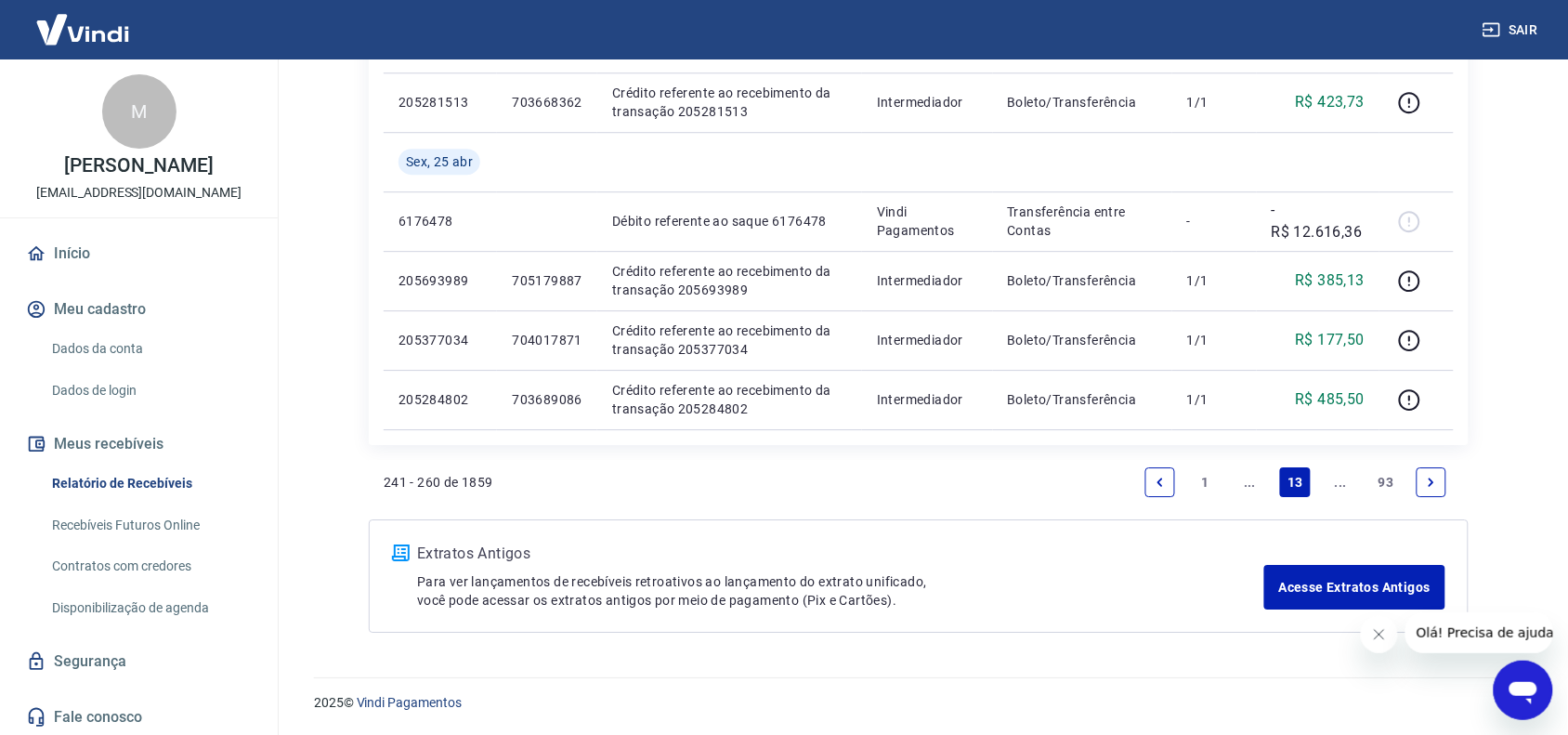
click at [1431, 476] on icon "Next page" at bounding box center [1431, 481] width 13 height 13
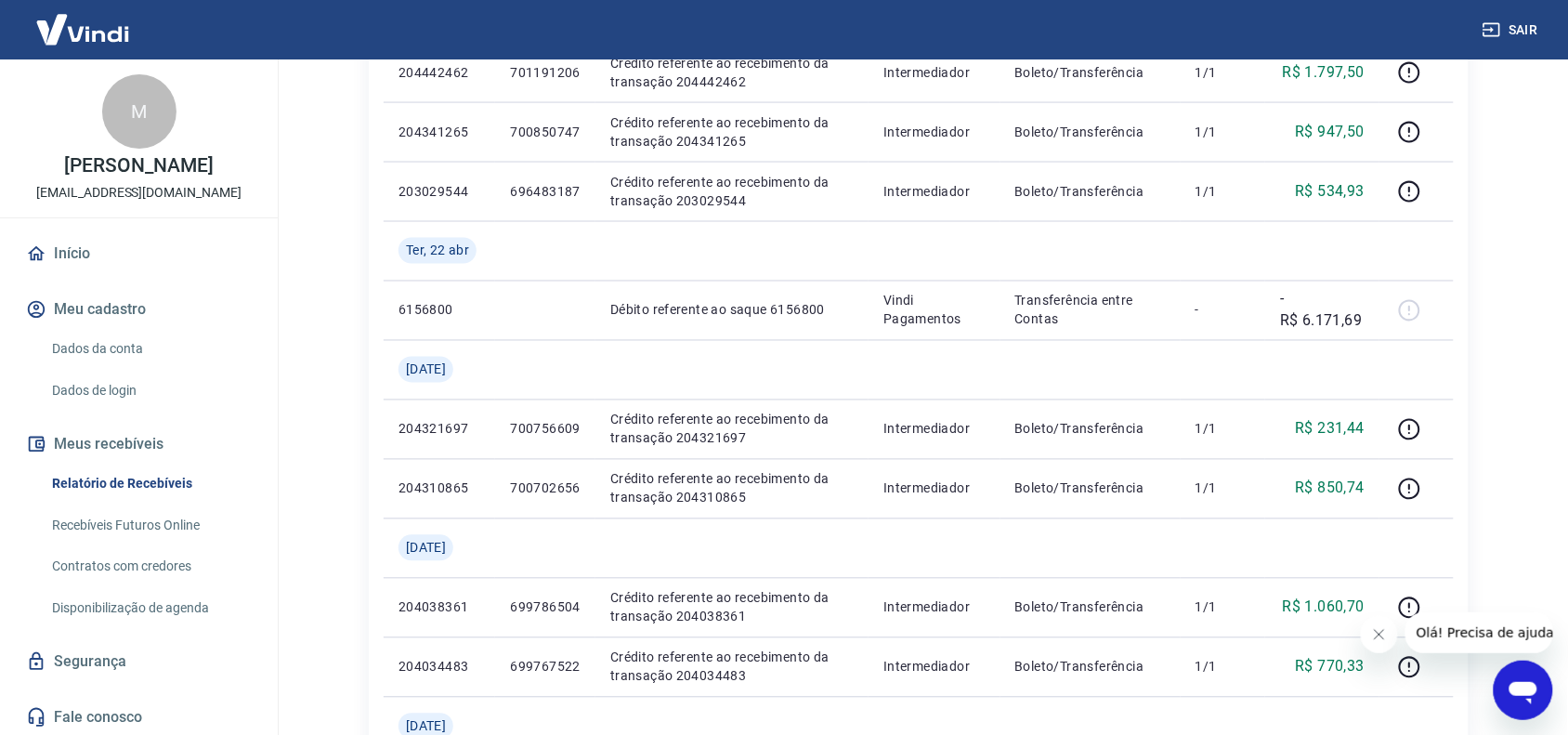
scroll to position [1497, 0]
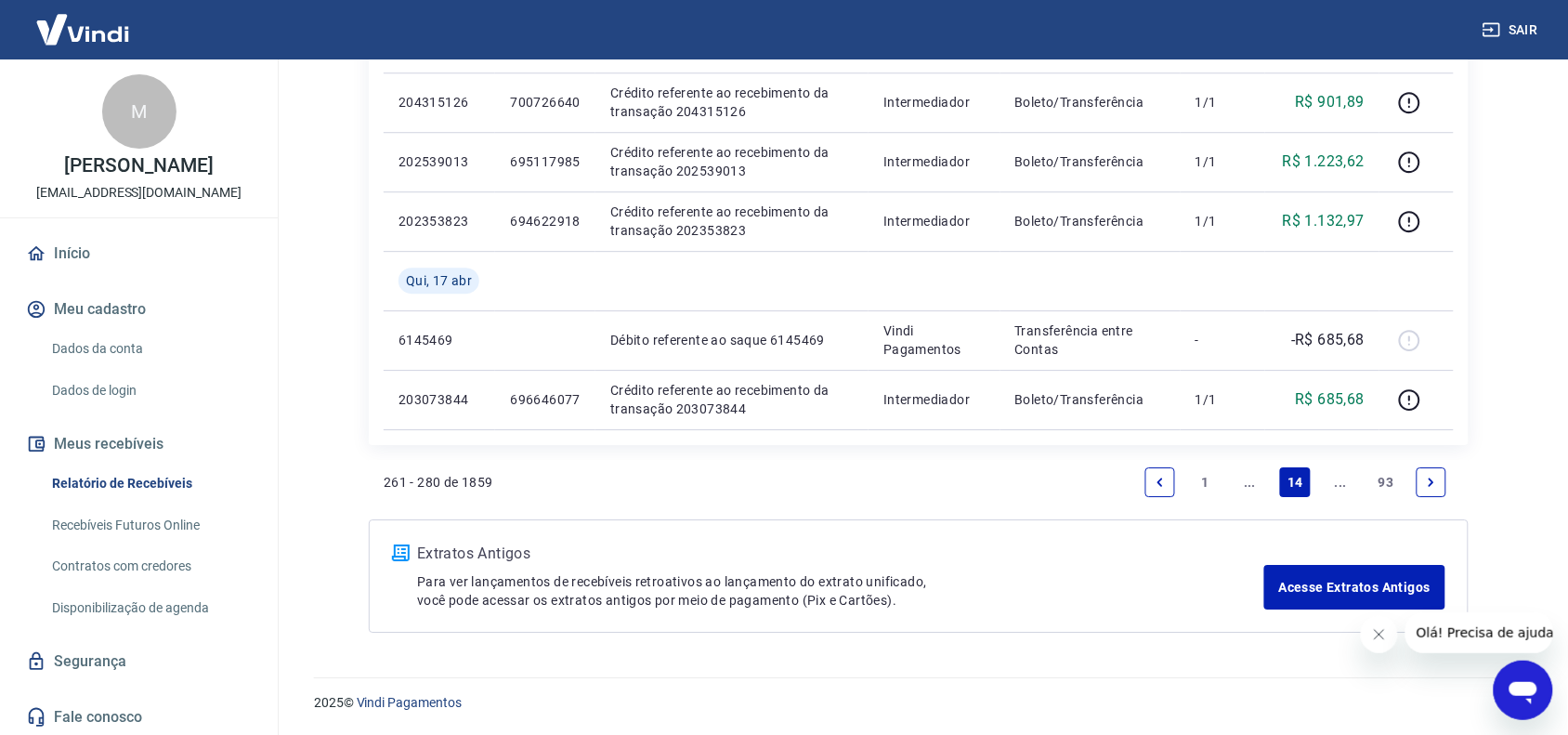
click at [1164, 475] on icon "Previous page" at bounding box center [1160, 481] width 13 height 13
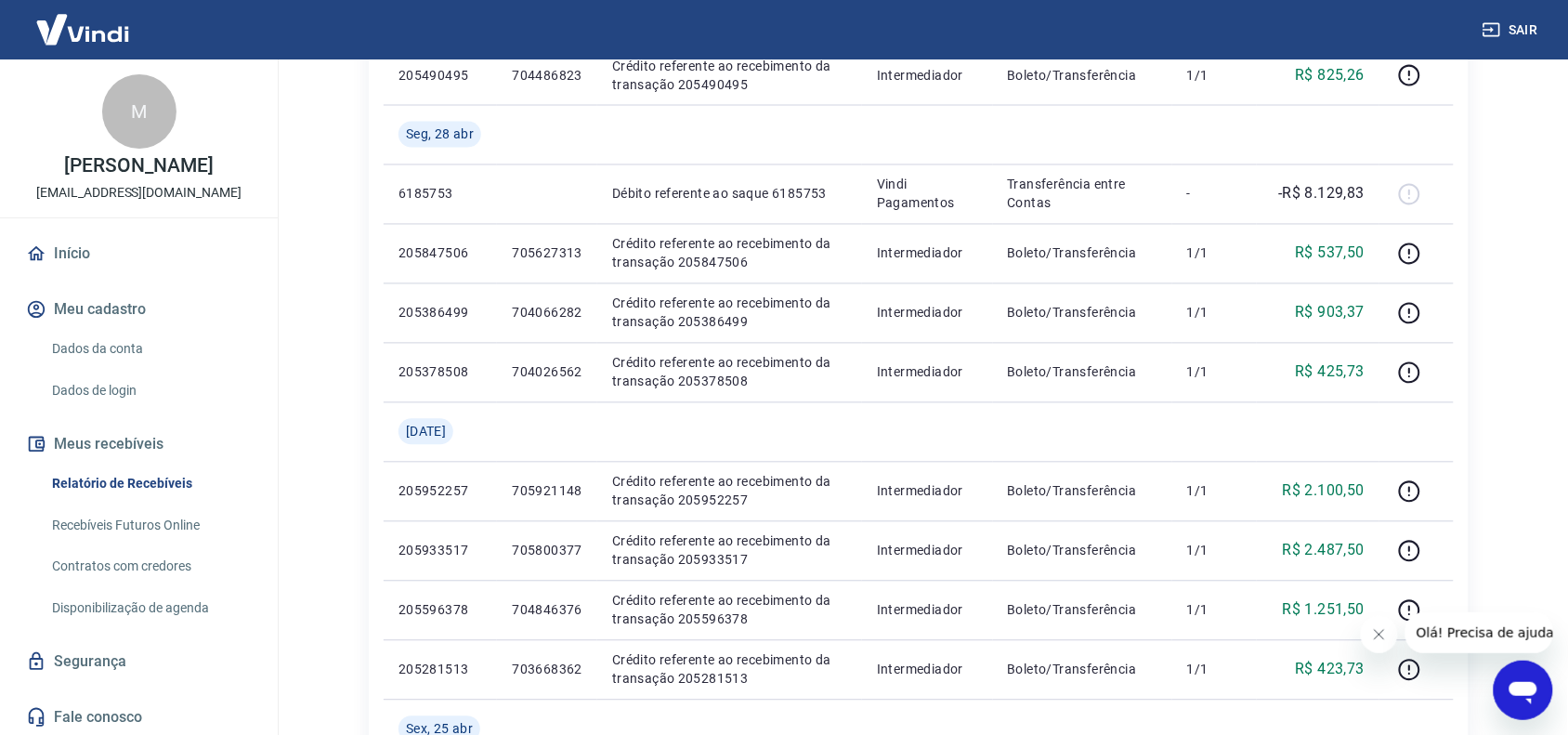
scroll to position [1497, 0]
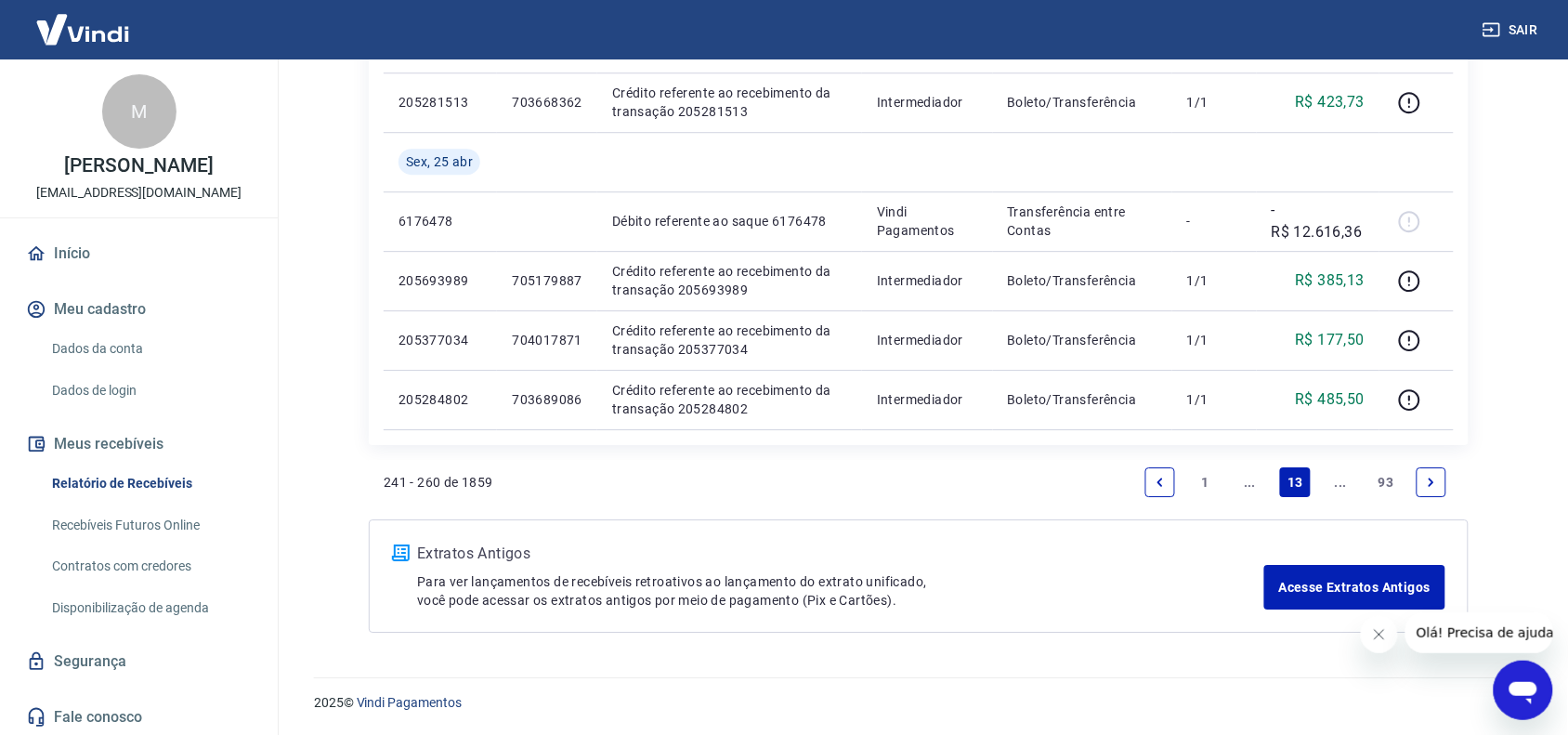
click at [1164, 475] on icon "Previous page" at bounding box center [1160, 481] width 13 height 13
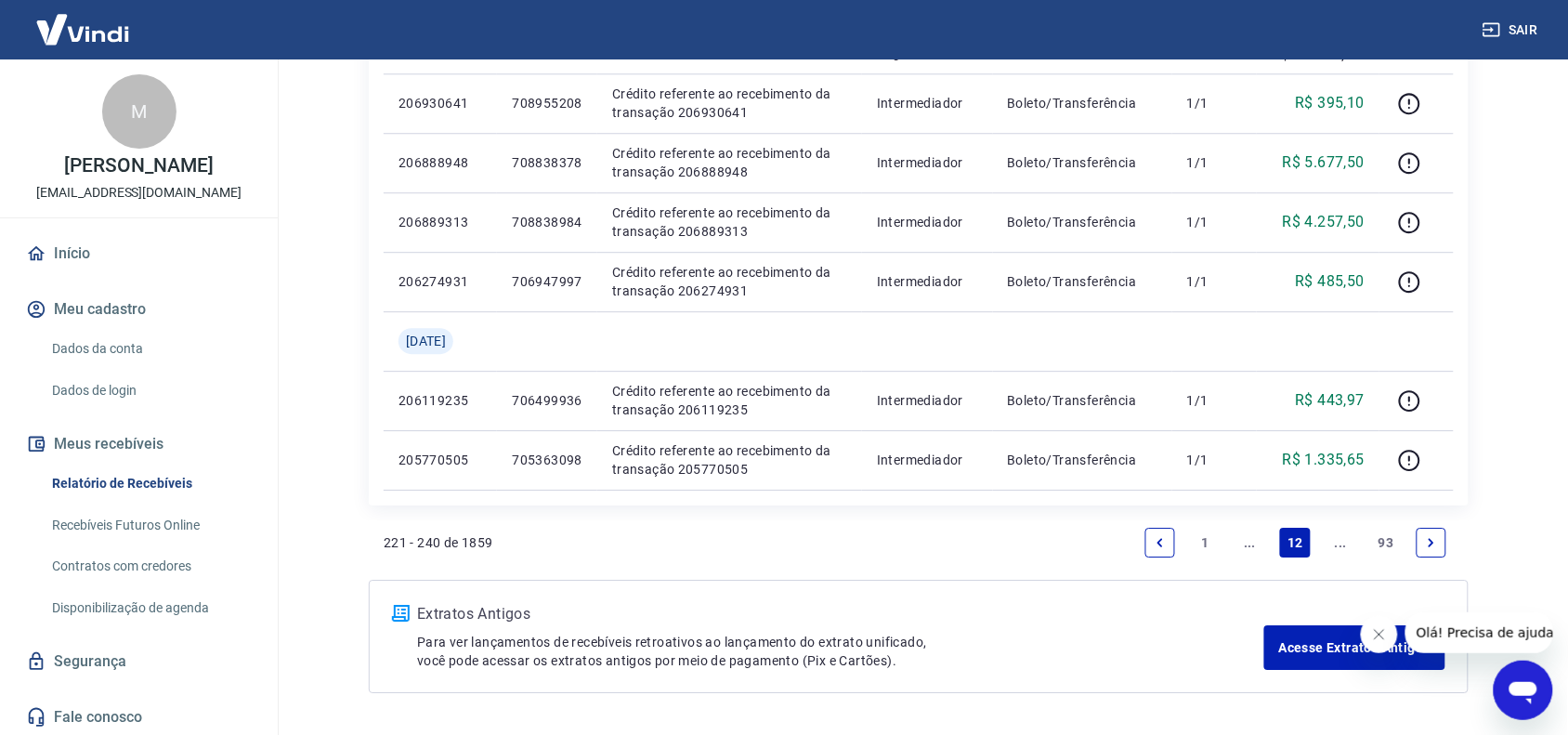
scroll to position [1455, 0]
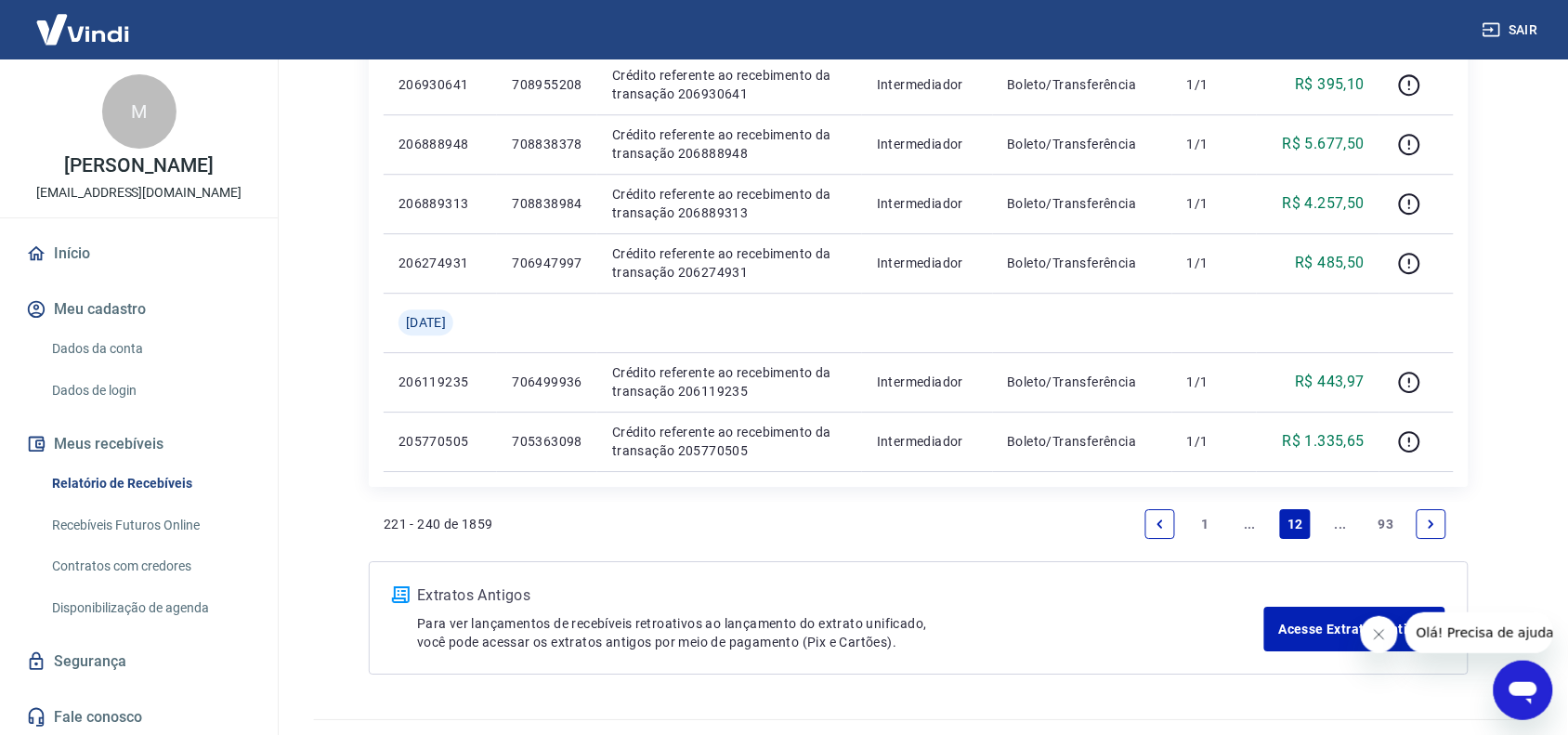
drag, startPoint x: 1428, startPoint y: 520, endPoint x: 1483, endPoint y: 443, distance: 94.6
click at [1428, 520] on icon "Next page" at bounding box center [1431, 523] width 6 height 8
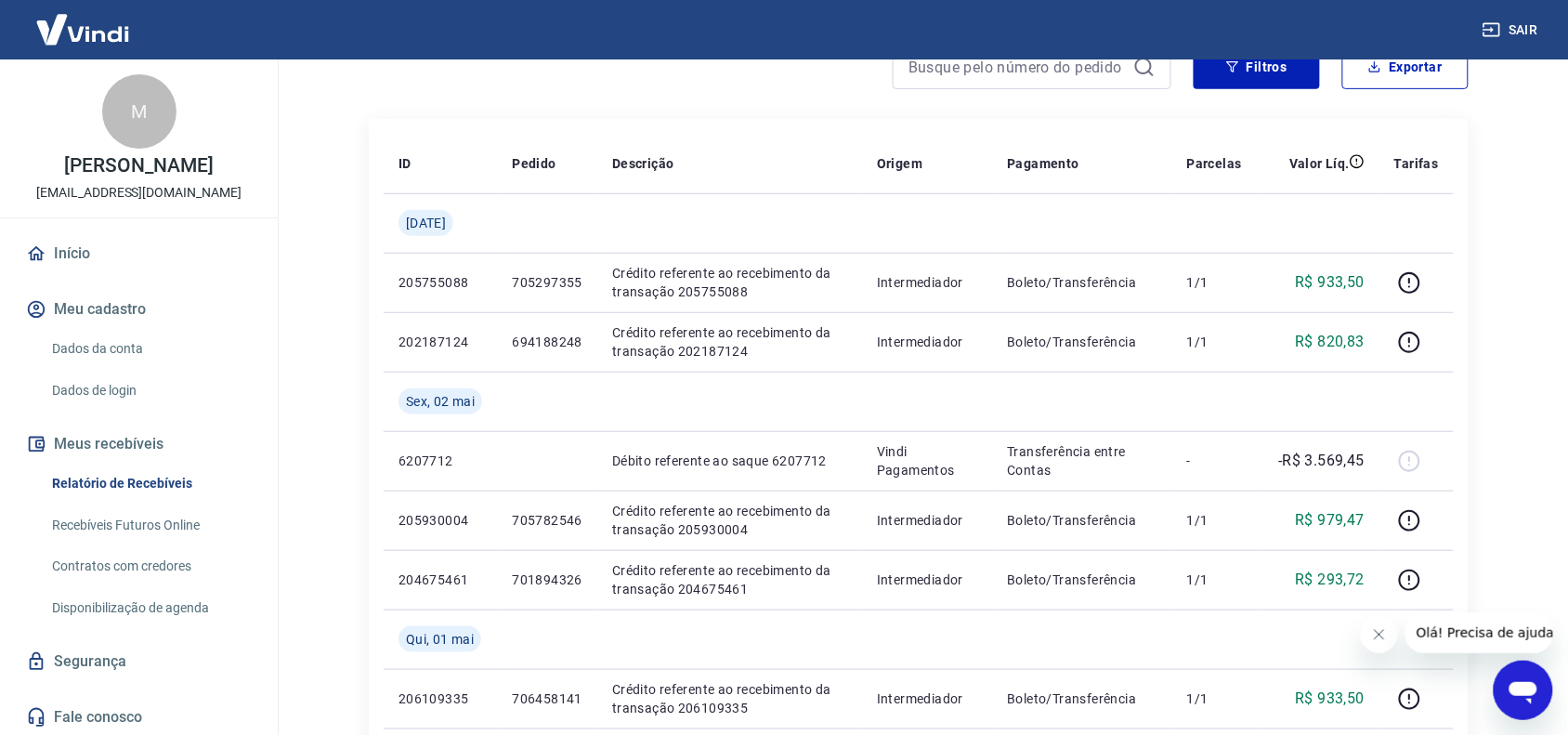
scroll to position [295, 0]
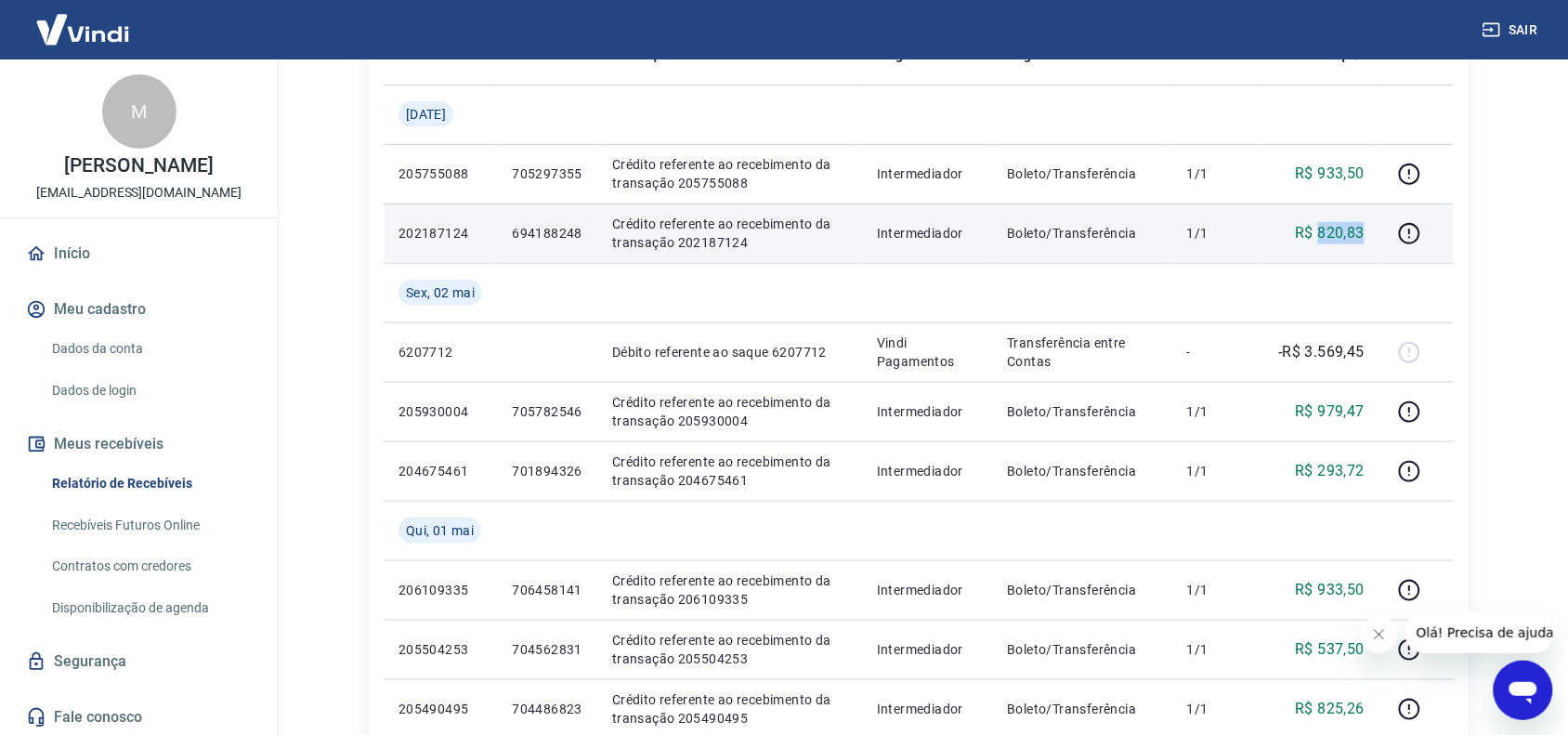
drag, startPoint x: 1372, startPoint y: 232, endPoint x: 1320, endPoint y: 232, distance: 52.0
click at [1320, 232] on td "R$ 820,83" at bounding box center [1318, 233] width 123 height 59
click at [549, 238] on p "694188248" at bounding box center [547, 233] width 70 height 19
copy p "694188248"
